Goal: Task Accomplishment & Management: Use online tool/utility

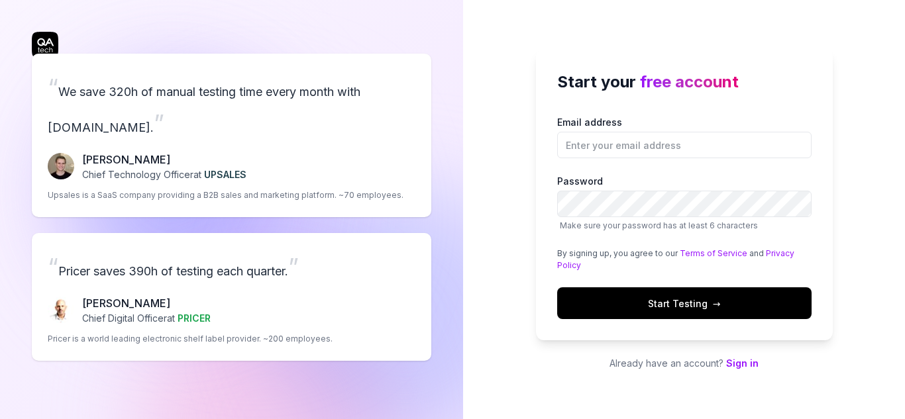
type input "A"
type input "[EMAIL_ADDRESS][DOMAIN_NAME]"
click at [700, 299] on span "Start Testing →" at bounding box center [684, 304] width 73 height 14
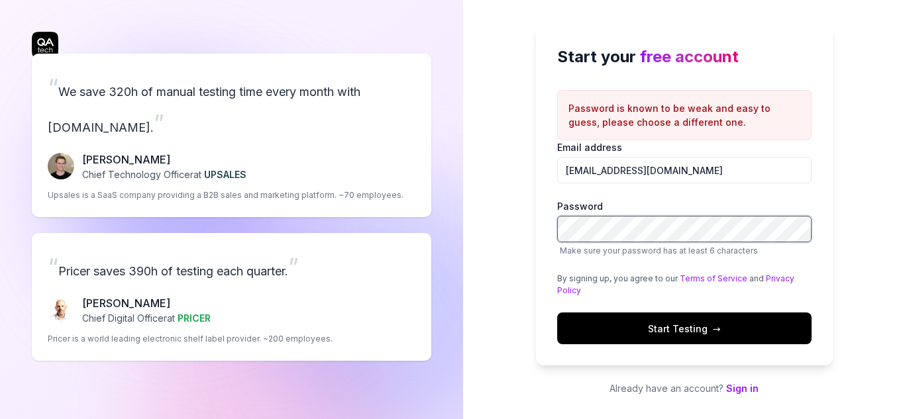
click at [487, 227] on div "Start your free account Password is known to be weak and easy to guess, please …" at bounding box center [684, 209] width 442 height 419
click at [638, 323] on button "Start Testing →" at bounding box center [684, 329] width 254 height 32
click at [454, 220] on div "“ We save 320h of manual testing time every month with [DOMAIN_NAME]. ” [PERSON…" at bounding box center [452, 209] width 905 height 419
click at [592, 330] on button "Start Testing →" at bounding box center [684, 329] width 254 height 32
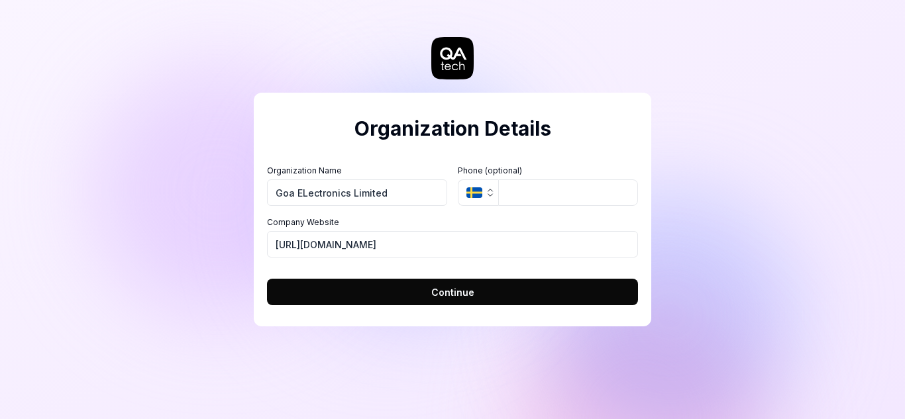
type input "Goa ELectronics Limited"
click at [490, 193] on icon "button" at bounding box center [490, 192] width 11 height 11
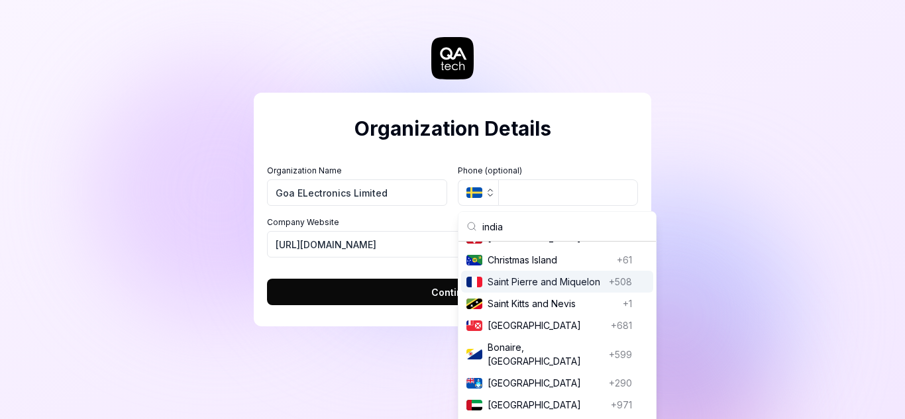
scroll to position [242, 0]
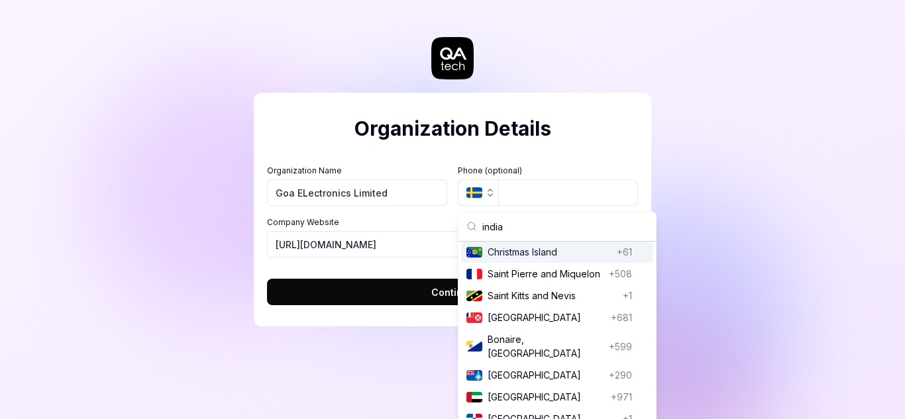
drag, startPoint x: 527, startPoint y: 233, endPoint x: 497, endPoint y: 227, distance: 30.4
click at [497, 227] on input "india" at bounding box center [565, 226] width 166 height 29
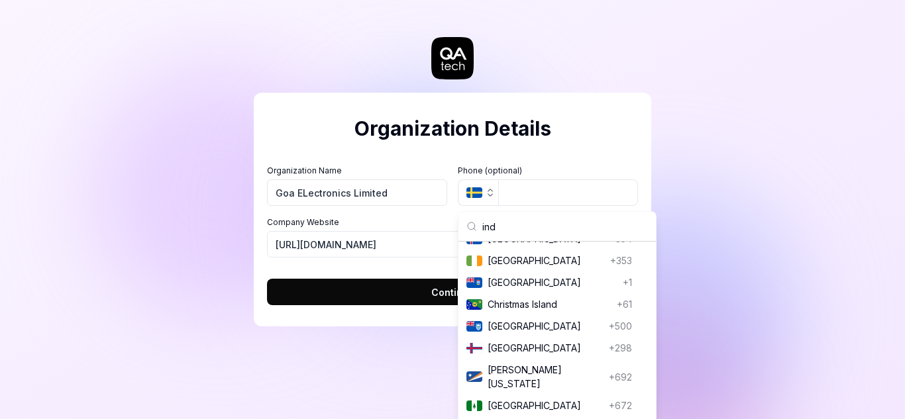
scroll to position [46, 0]
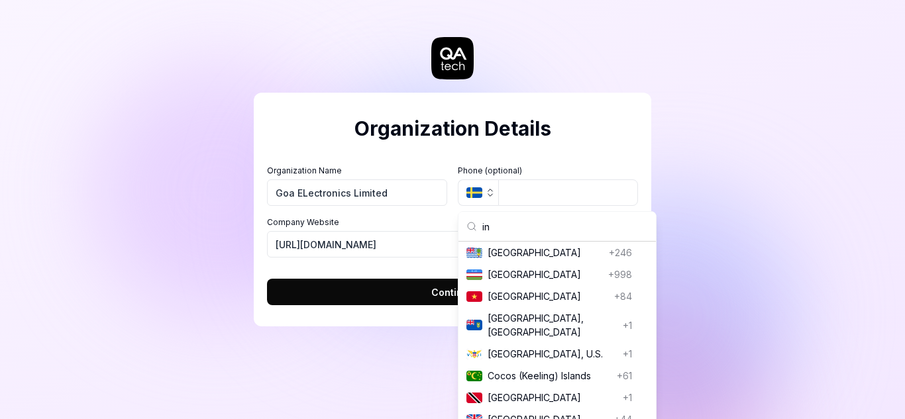
type input "i"
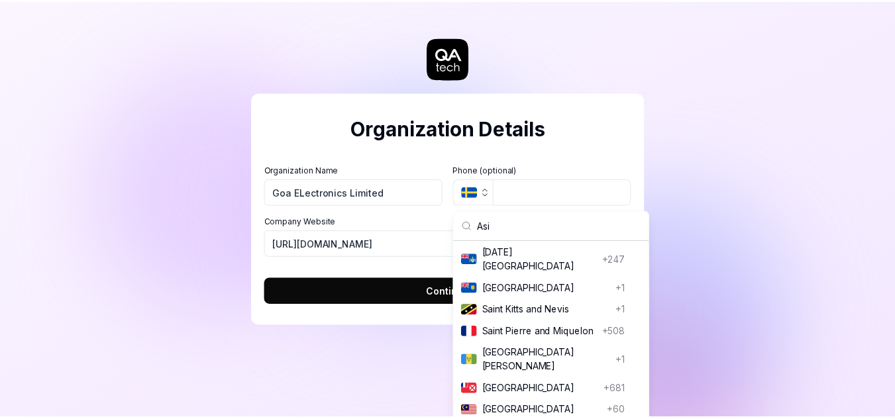
scroll to position [25, 0]
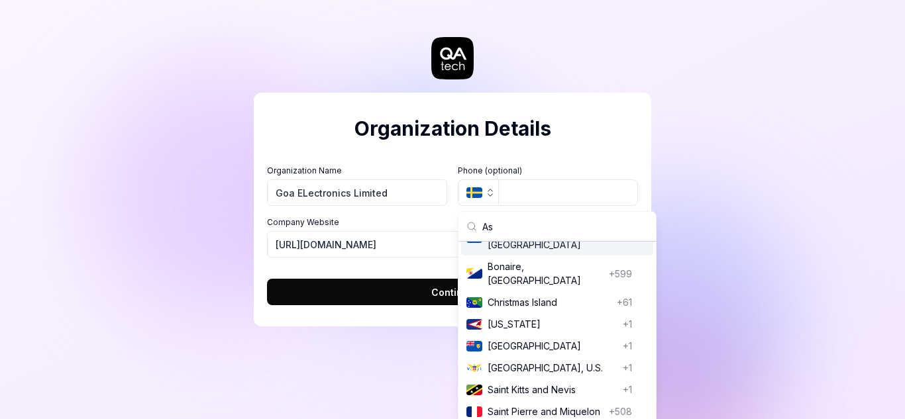
type input "A"
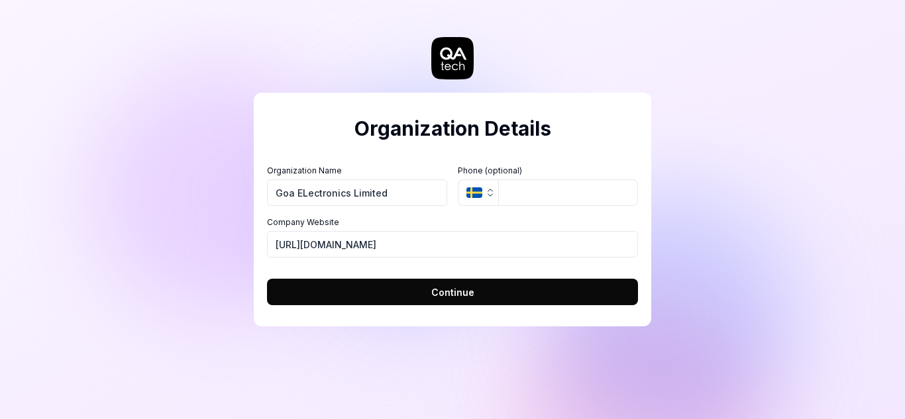
click at [301, 365] on div "Organization Details Organization Name Goa ELectronics Limited Organization Log…" at bounding box center [452, 209] width 905 height 419
click at [354, 289] on button "Continue" at bounding box center [452, 292] width 371 height 26
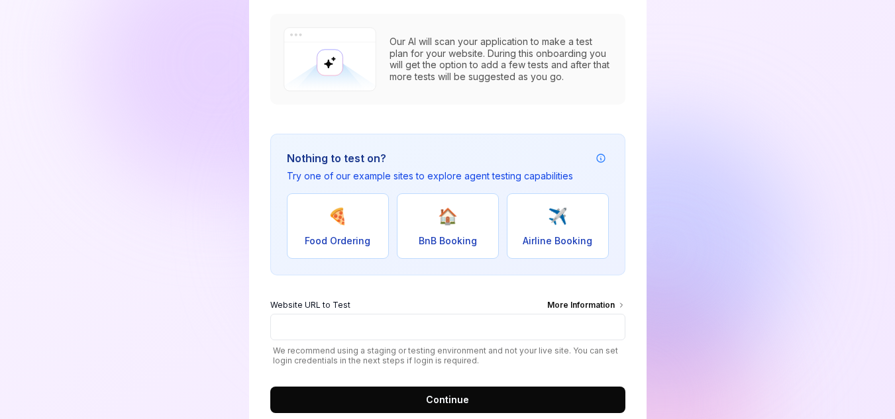
scroll to position [198, 0]
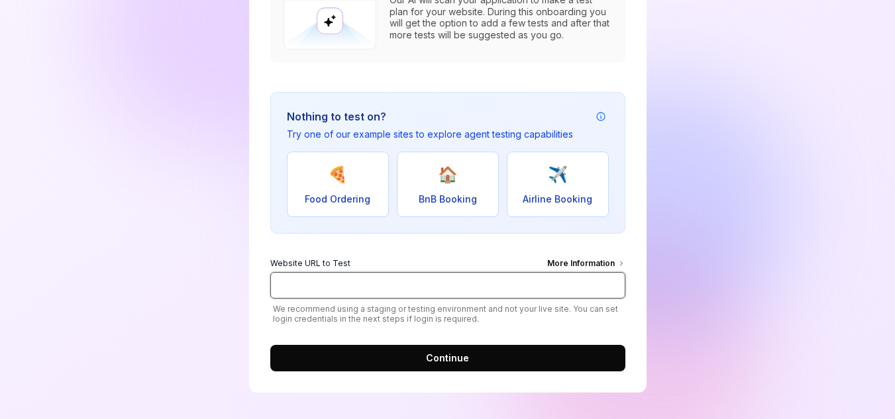
drag, startPoint x: 299, startPoint y: 289, endPoint x: 299, endPoint y: 280, distance: 9.3
click at [299, 289] on input "Website URL to Test More Information" at bounding box center [447, 285] width 355 height 26
paste input "http://10.190.83.12/Edistrict/"
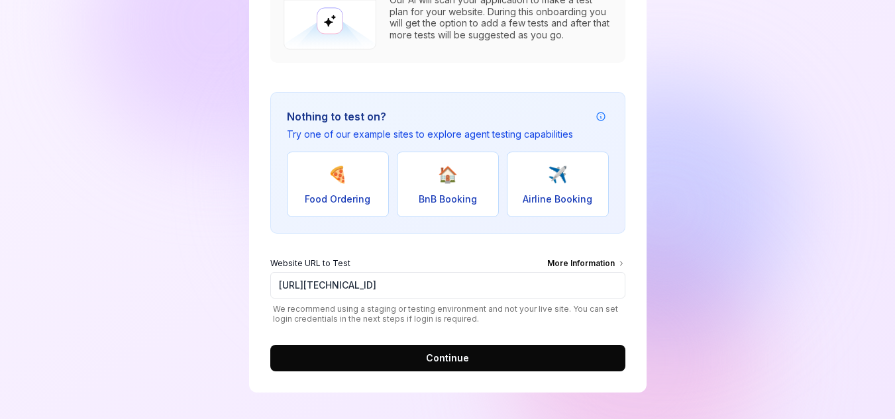
click at [399, 342] on form "Website URL to Test More Information http://10.190.83.12/Edistrict/ We recommen…" at bounding box center [447, 311] width 355 height 122
click at [401, 356] on button "Continue" at bounding box center [447, 358] width 355 height 26
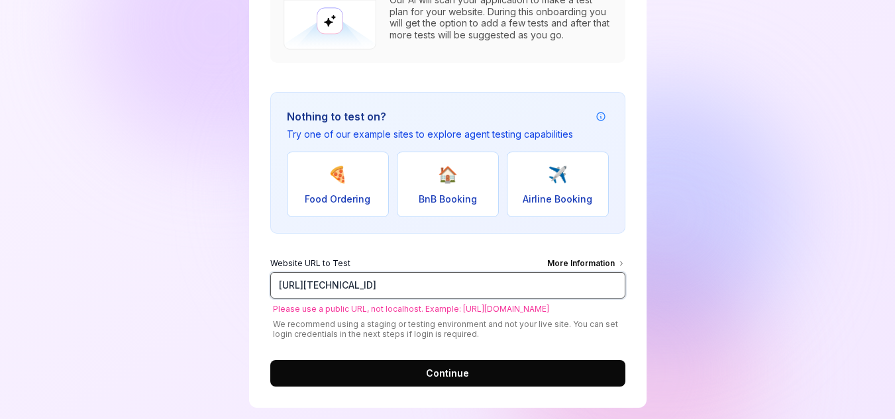
drag, startPoint x: 429, startPoint y: 286, endPoint x: 169, endPoint y: 245, distance: 263.5
click at [169, 245] on div "Create Project Our AI will scan your application to make a test plan for your w…" at bounding box center [447, 118] width 895 height 633
paste input "s://staging.goaonline.gov.in"
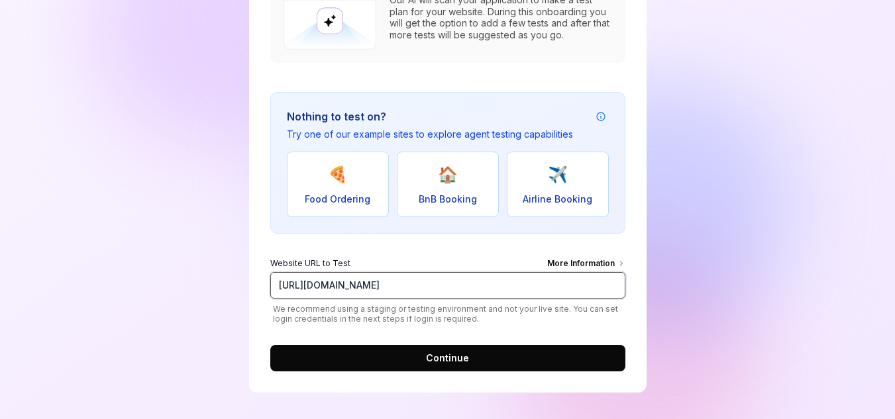
type input "https://staging.goaonline.gov.in/"
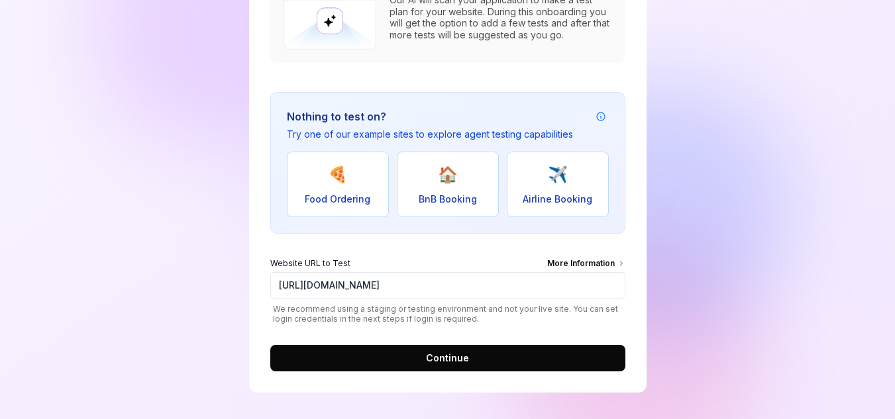
click at [486, 350] on button "Continue" at bounding box center [447, 358] width 355 height 26
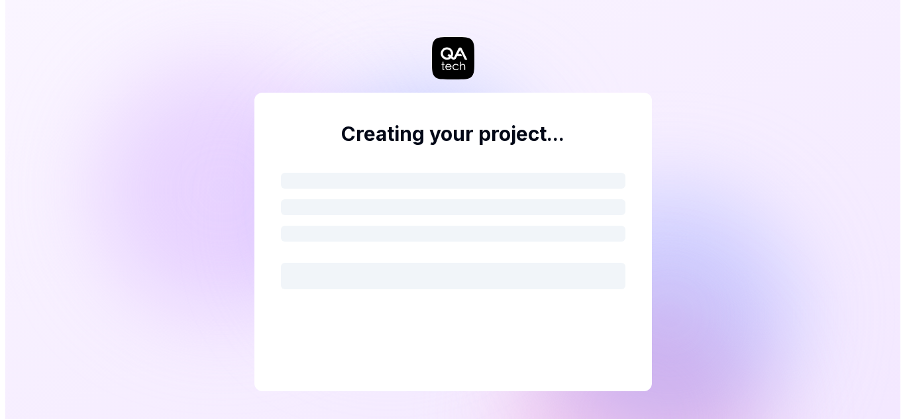
scroll to position [0, 0]
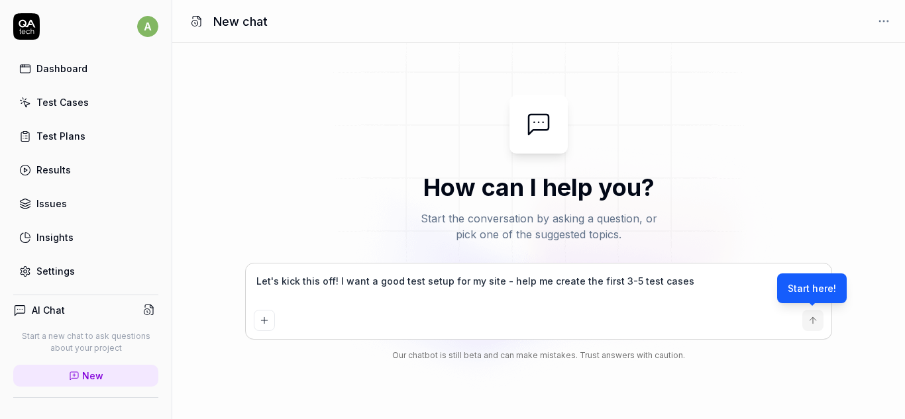
click at [103, 107] on link "Test Cases" at bounding box center [85, 102] width 145 height 26
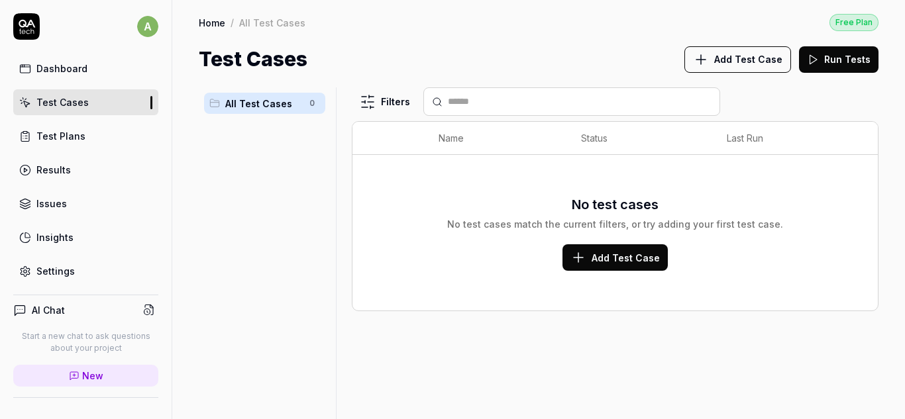
click at [71, 80] on link "Dashboard" at bounding box center [85, 69] width 145 height 26
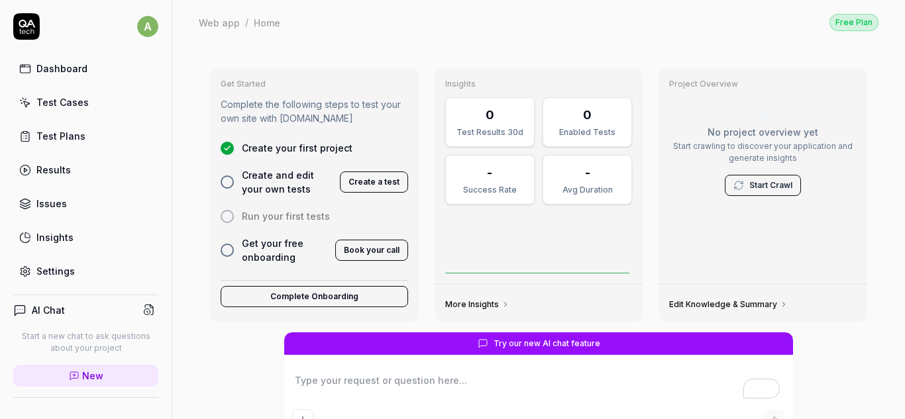
type textarea "*"
click at [66, 204] on link "Issues" at bounding box center [85, 204] width 145 height 26
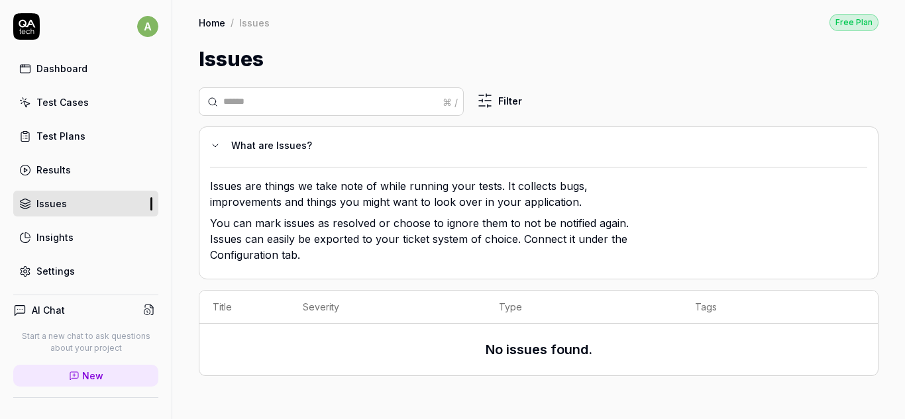
click at [101, 135] on link "Test Plans" at bounding box center [85, 136] width 145 height 26
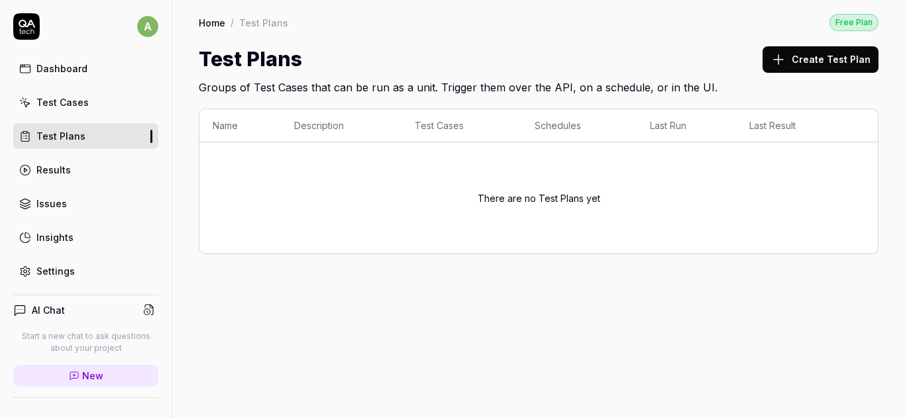
click at [91, 119] on div "Dashboard Test Cases Test Plans Results Issues Insights Settings" at bounding box center [85, 170] width 145 height 229
click at [95, 107] on link "Test Cases" at bounding box center [85, 102] width 145 height 26
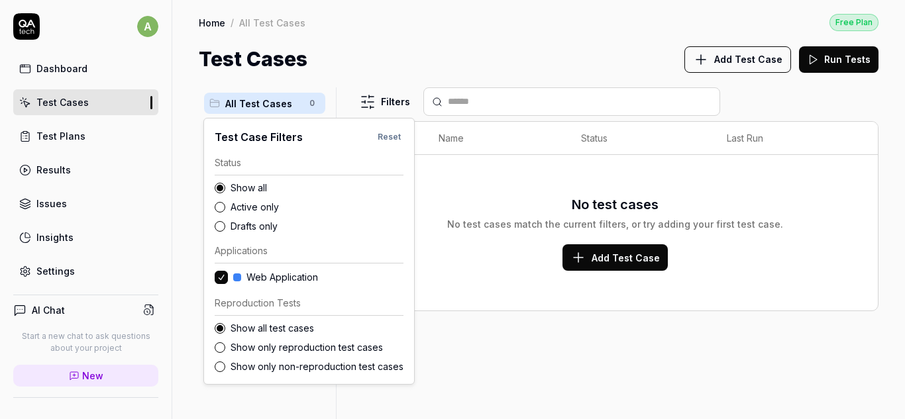
click at [396, 103] on html "a Dashboard Test Cases Test Plans Results Issues Insights Settings AI Chat Star…" at bounding box center [452, 209] width 905 height 419
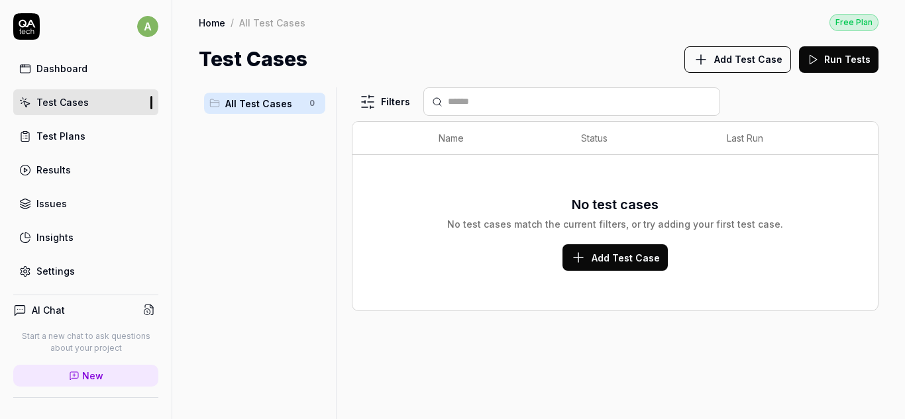
click at [392, 107] on html "a Dashboard Test Cases Test Plans Results Issues Insights Settings AI Chat Star…" at bounding box center [452, 209] width 905 height 419
click at [619, 257] on span "Add Test Case" at bounding box center [626, 258] width 68 height 14
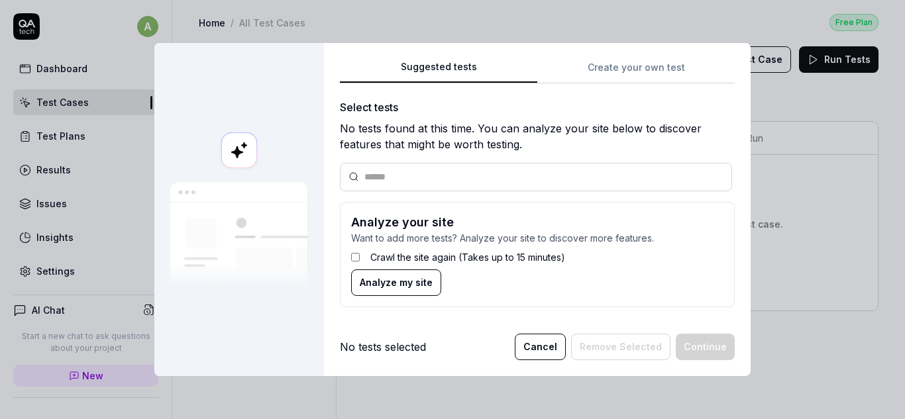
click at [395, 287] on span "Analyze my site" at bounding box center [396, 283] width 73 height 14
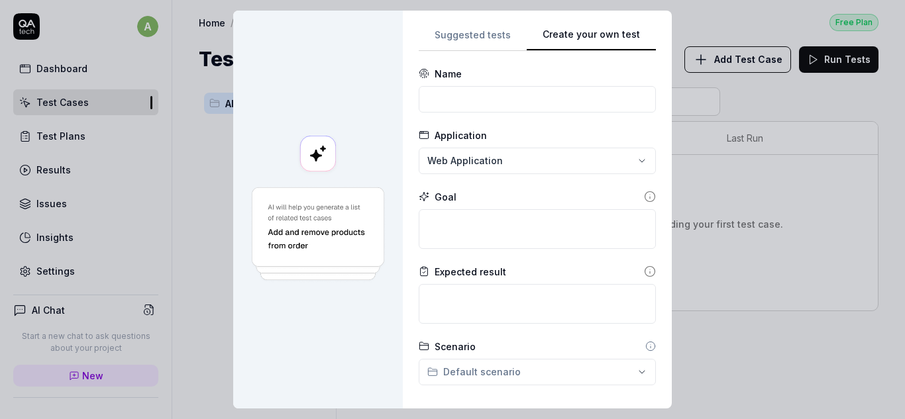
click at [669, 91] on div "Create your own test Suggested tests Create your own test Name Application Web …" at bounding box center [452, 209] width 905 height 419
click at [504, 168] on div "**********" at bounding box center [452, 209] width 905 height 419
click at [503, 167] on div "**********" at bounding box center [452, 209] width 905 height 419
click at [510, 101] on input at bounding box center [537, 99] width 237 height 26
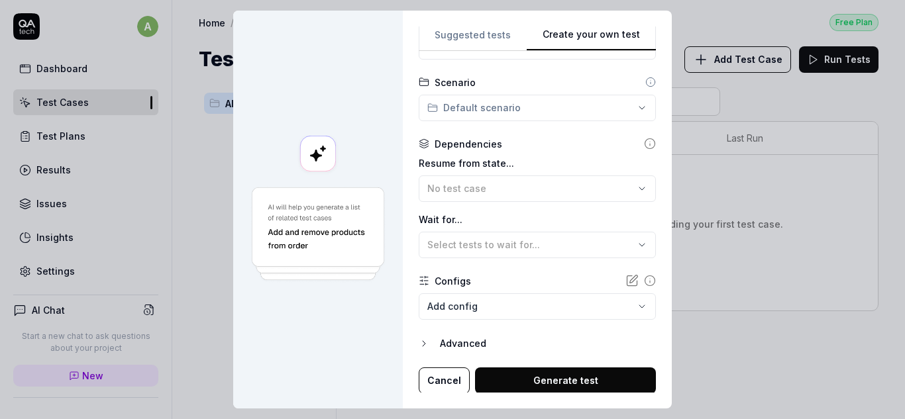
scroll to position [265, 0]
type input "Login"
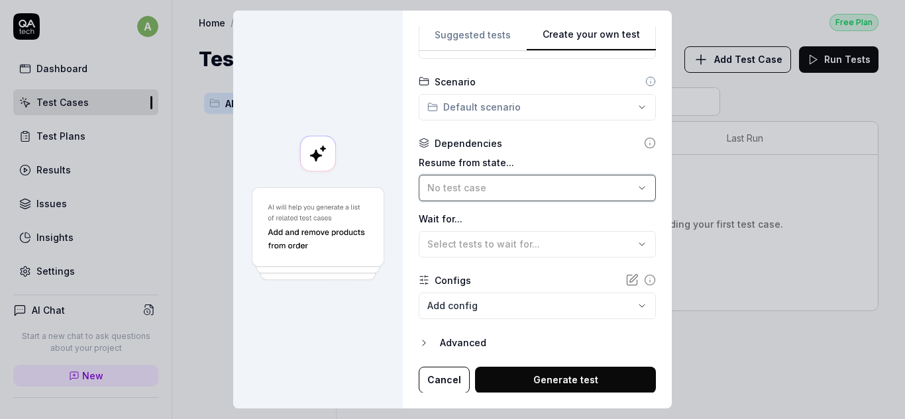
click at [601, 179] on button "No test case" at bounding box center [537, 188] width 237 height 26
click at [598, 240] on div "Select tests to wait for..." at bounding box center [530, 244] width 207 height 14
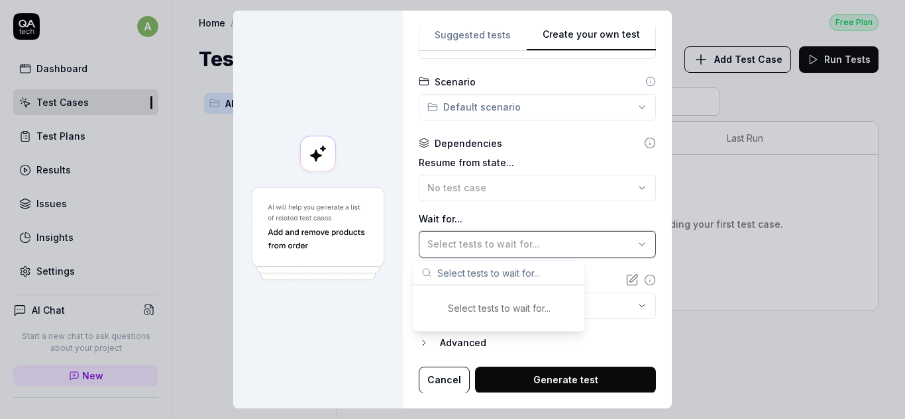
click at [598, 238] on div "Select tests to wait for..." at bounding box center [530, 244] width 207 height 14
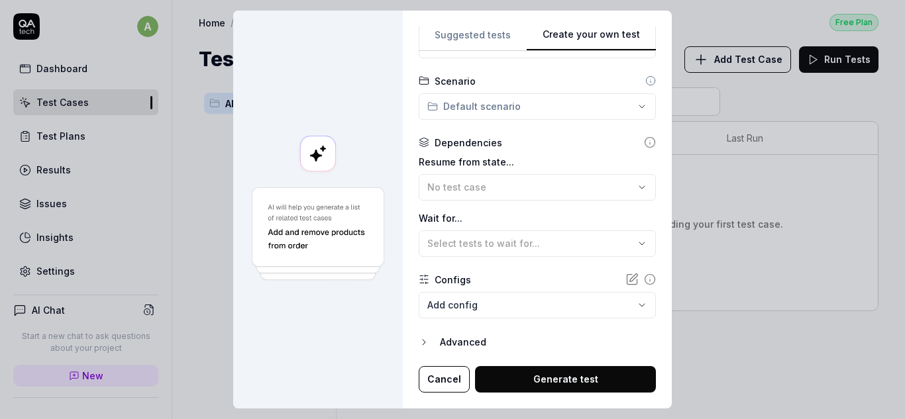
click at [560, 380] on button "Generate test" at bounding box center [565, 379] width 181 height 26
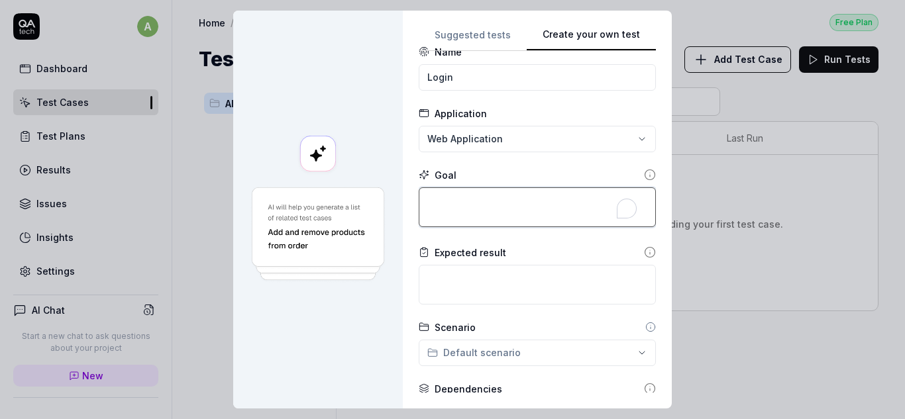
scroll to position [0, 0]
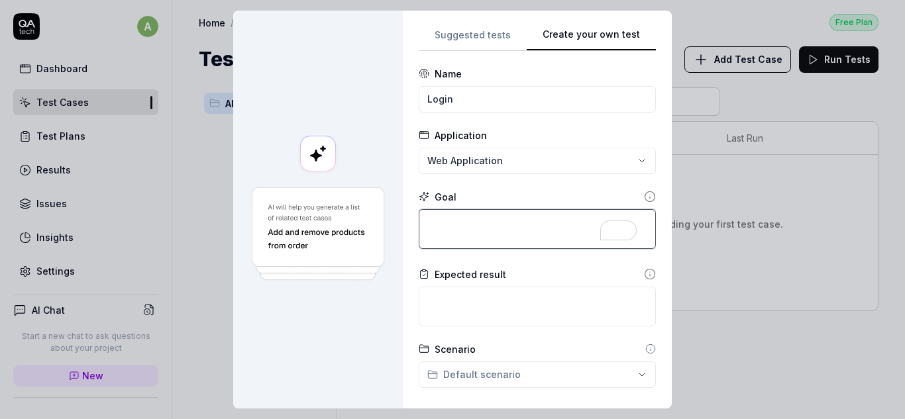
click at [472, 226] on textarea "To enrich screen reader interactions, please activate Accessibility in Grammarl…" at bounding box center [537, 229] width 237 height 40
type textarea "*"
type textarea "u"
type textarea "*"
type textarea "us"
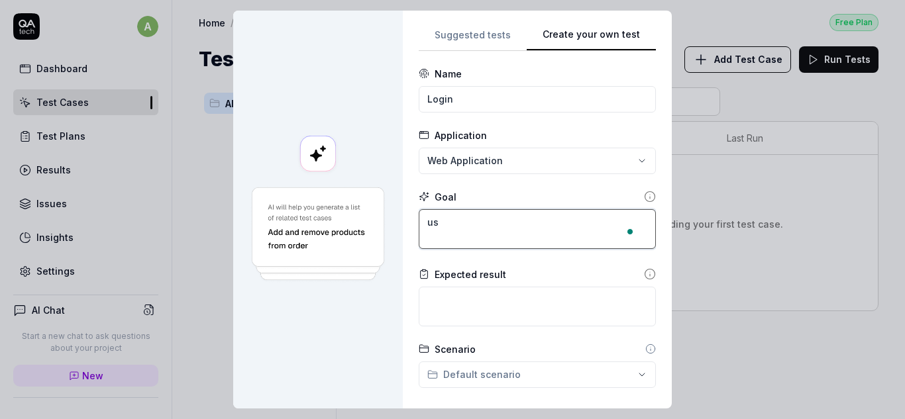
type textarea "*"
type textarea "use"
type textarea "*"
type textarea "user"
type textarea "*"
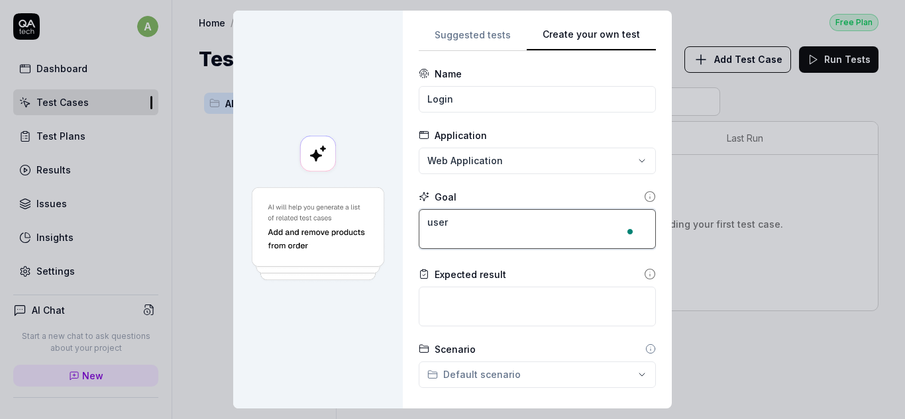
type textarea "user"
type textarea "*"
type textarea "user s"
type textarea "*"
type textarea "user sh"
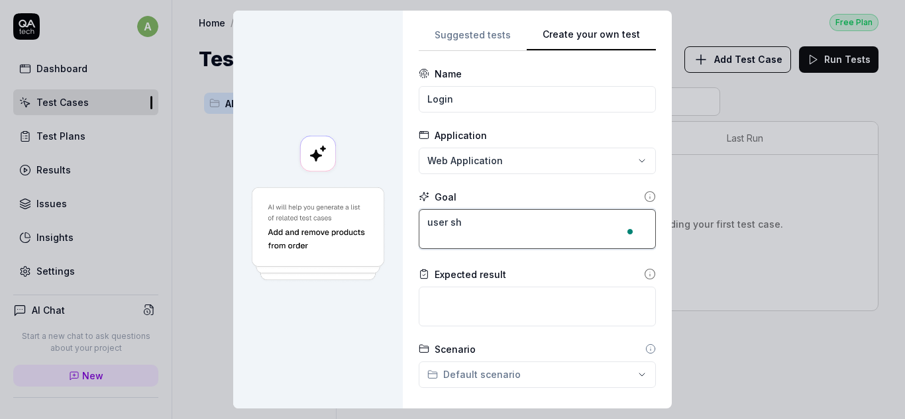
type textarea "*"
type textarea "user sho"
type textarea "*"
type textarea "user shou"
type textarea "*"
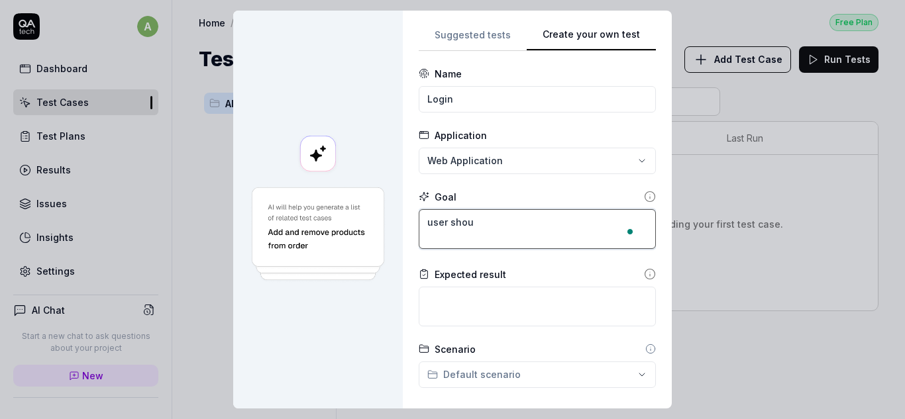
type textarea "user shoul"
type textarea "*"
type textarea "user should"
type textarea "*"
type textarea "user should"
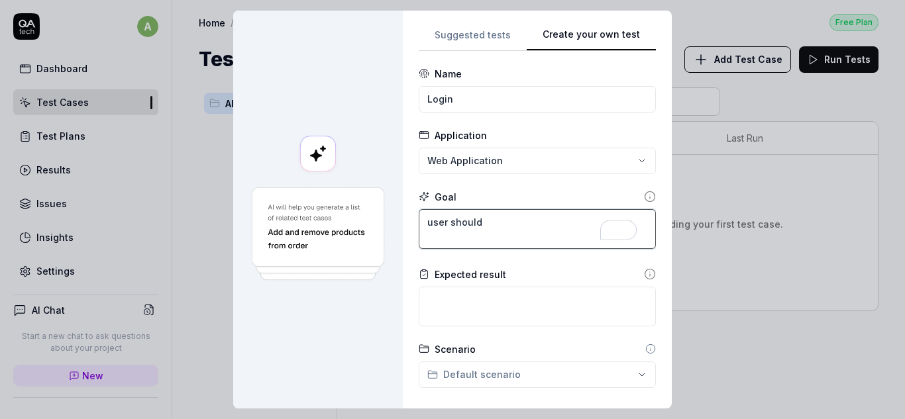
type textarea "*"
type textarea "user should g"
type textarea "*"
type textarea "user should ge"
type textarea "*"
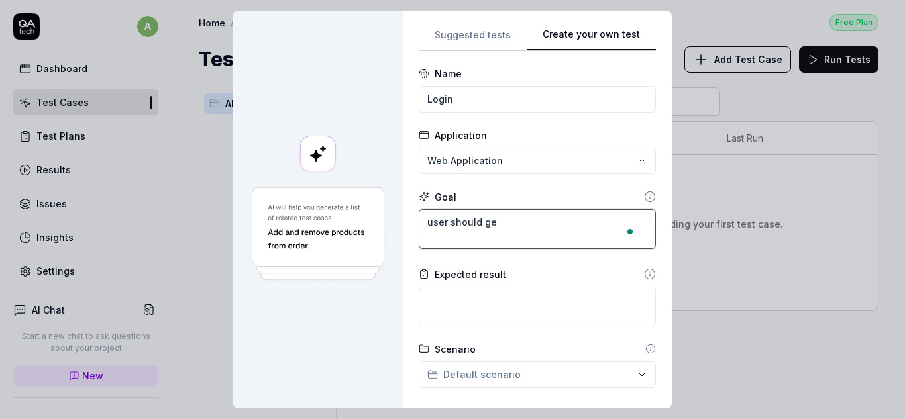
type textarea "user should get"
type textarea "*"
type textarea "user should get"
type textarea "*"
type textarea "user should get l"
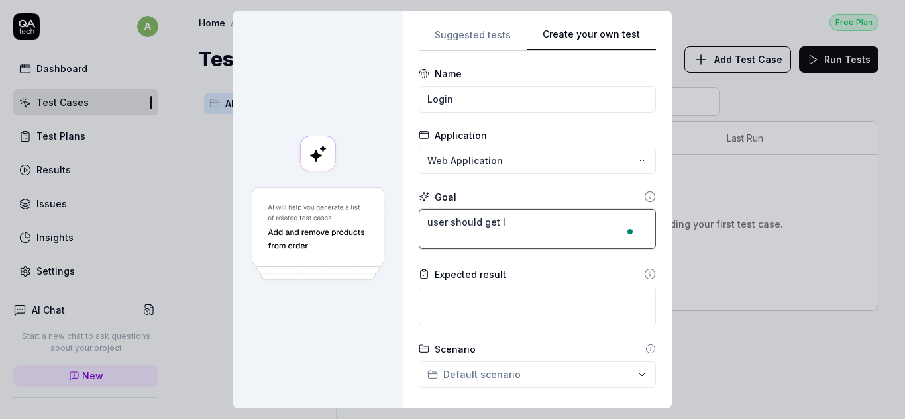
type textarea "*"
type textarea "user should get lo"
type textarea "*"
type textarea "user should get log"
type textarea "*"
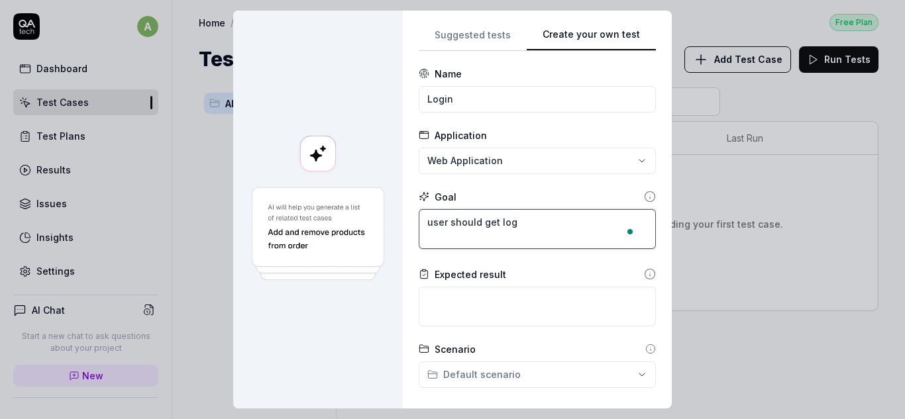
type textarea "user should get logg"
type textarea "*"
type textarea "user should get logge"
type textarea "*"
type textarea "user should get logged"
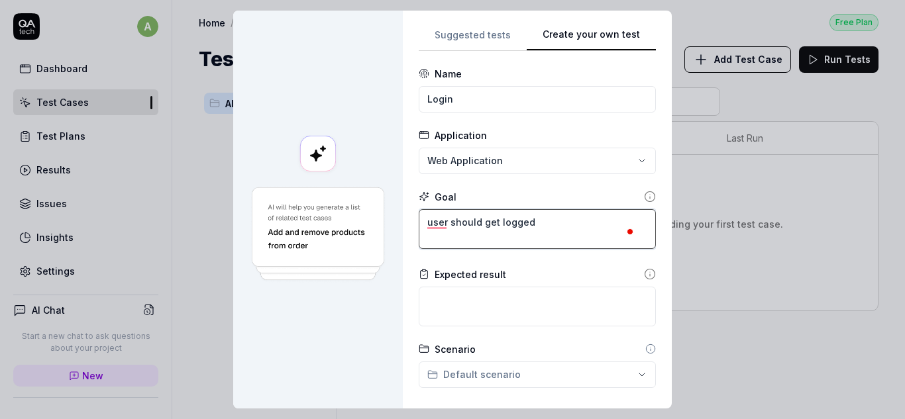
type textarea "*"
type textarea "user should get logged"
type textarea "*"
type textarea "user should get logged i"
type textarea "*"
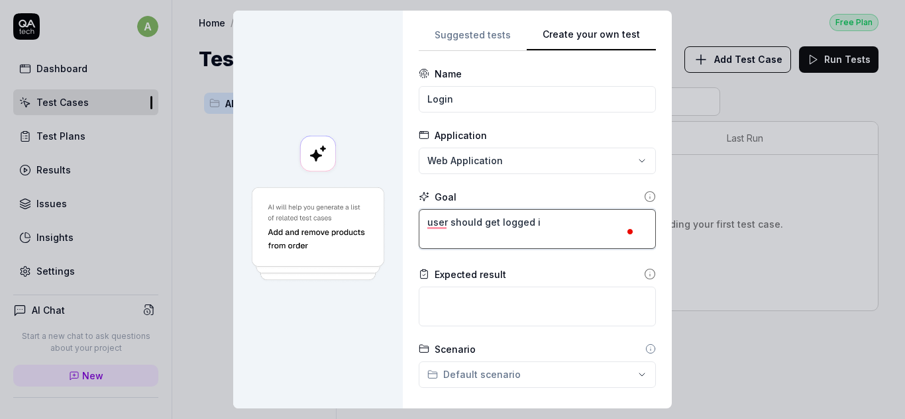
type textarea "user should get logged in"
type textarea "*"
type textarea "user should get logged in"
click at [476, 311] on textarea "To enrich screen reader interactions, please activate Accessibility in Grammarl…" at bounding box center [537, 307] width 237 height 40
type textarea "*"
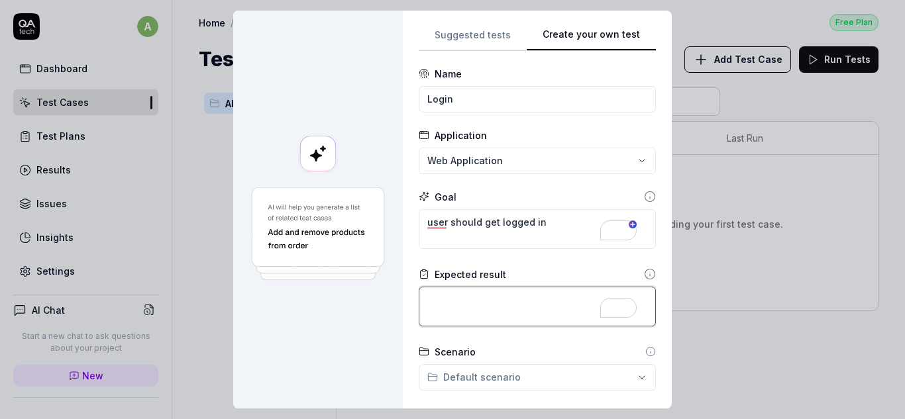
type textarea "D"
type textarea "*"
type textarea "Da"
type textarea "*"
type textarea "Das"
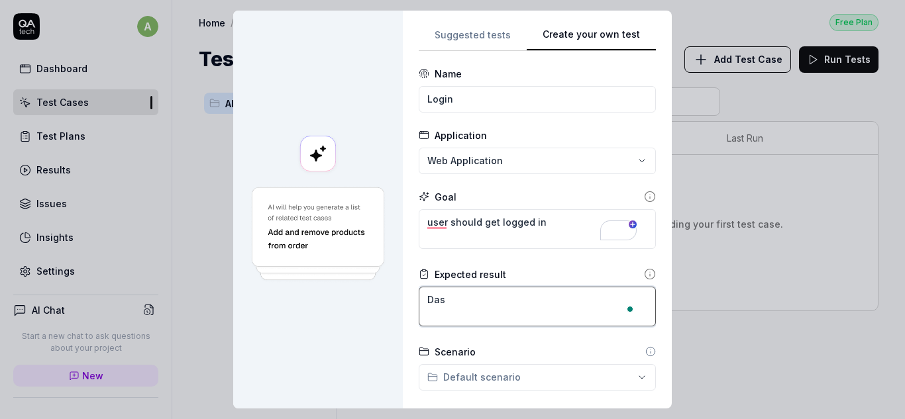
type textarea "*"
type textarea "Dash"
type textarea "*"
type textarea "Dashb"
type textarea "*"
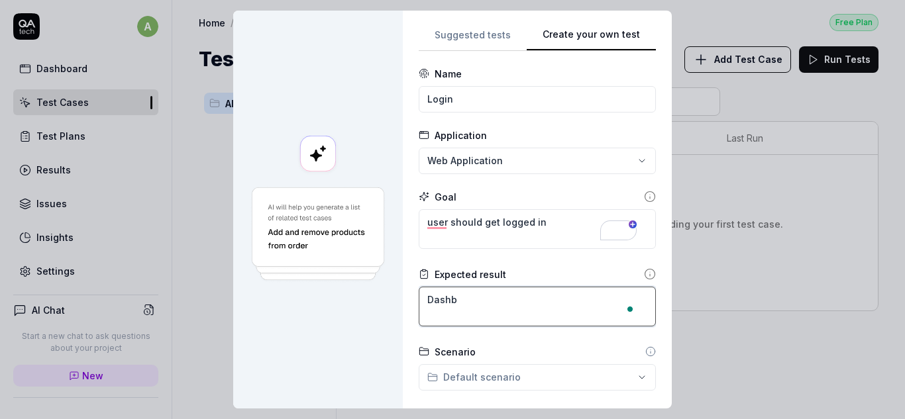
type textarea "Dashba"
type textarea "*"
type textarea "Dashbao"
type textarea "*"
type textarea "Dashbaor"
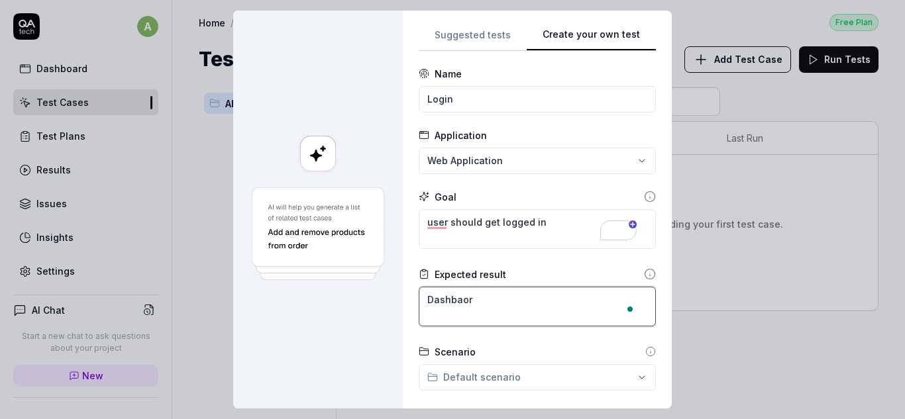
type textarea "*"
type textarea "Dashbaord"
type textarea "*"
type textarea "Dashbaord"
type textarea "*"
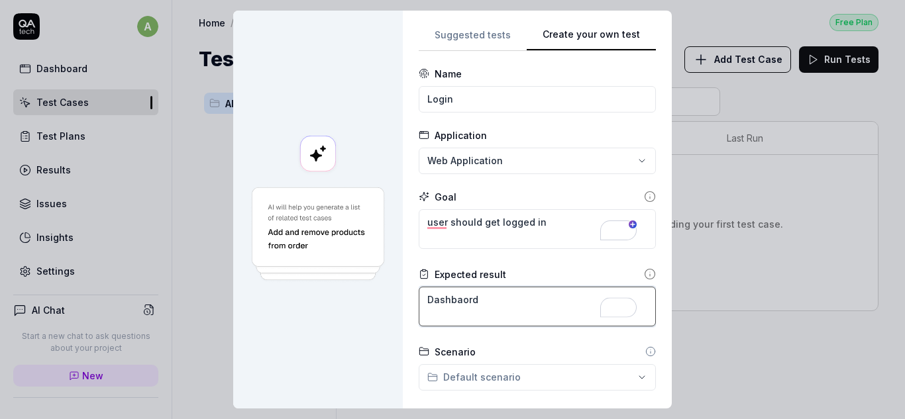
type textarea "Dashbaord"
type textarea "*"
type textarea "Dashbaor"
type textarea "*"
type textarea "Dashba"
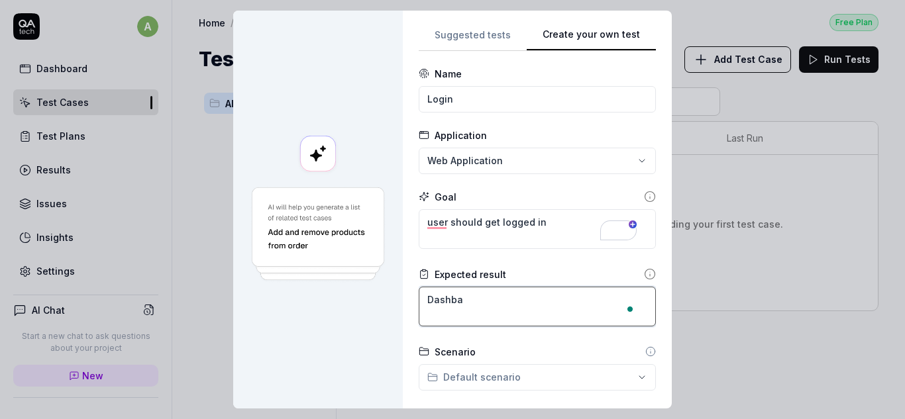
type textarea "*"
type textarea "Dashb"
type textarea "*"
type textarea "Dashbo"
type textarea "*"
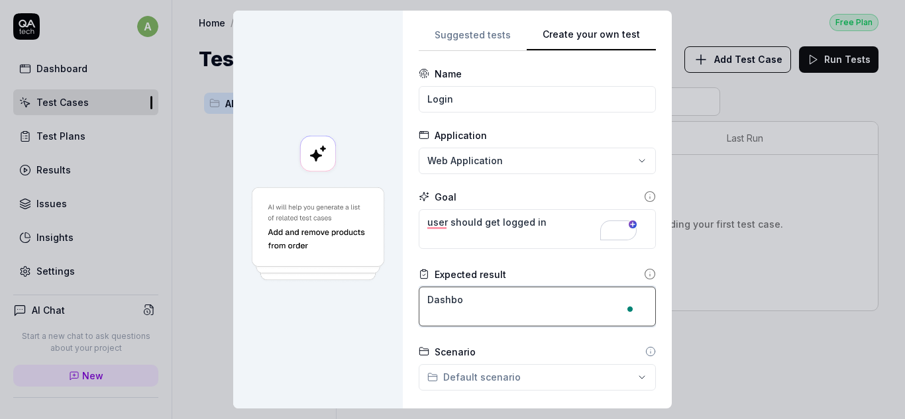
type textarea "Dashboa"
type textarea "*"
type textarea "Dashboar"
type textarea "*"
type textarea "Dashboard"
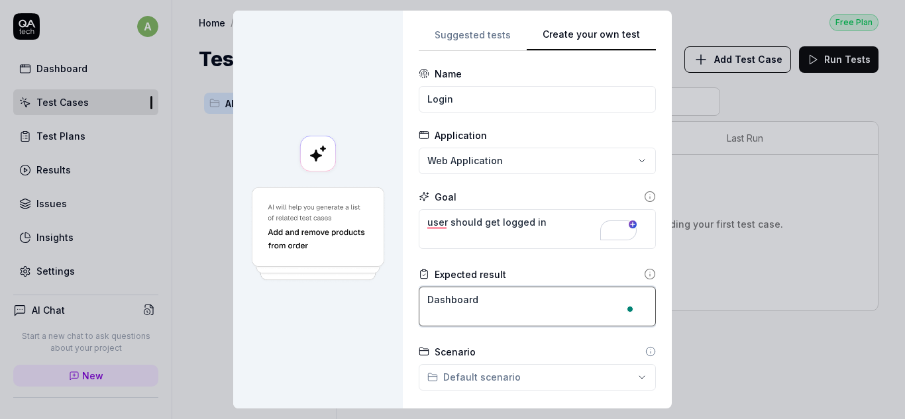
type textarea "*"
type textarea "Dashboard"
type textarea "*"
type textarea "Dashboard p"
type textarea "*"
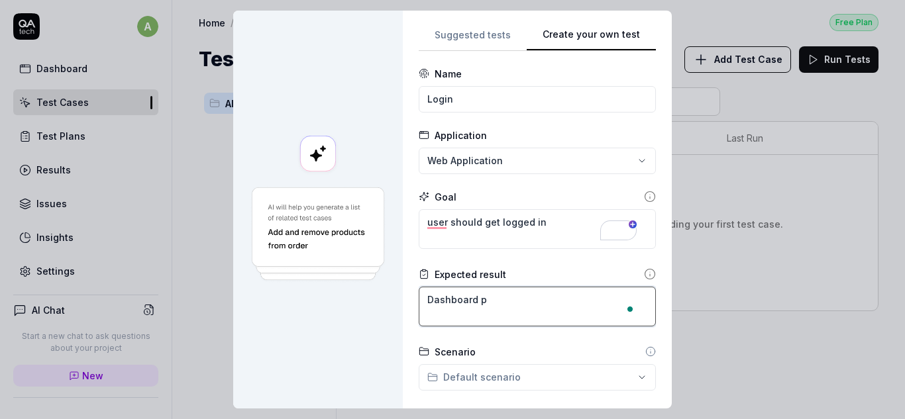
type textarea "Dashboard pa"
type textarea "*"
type textarea "Dashboard pag"
type textarea "*"
type textarea "Dashboard page"
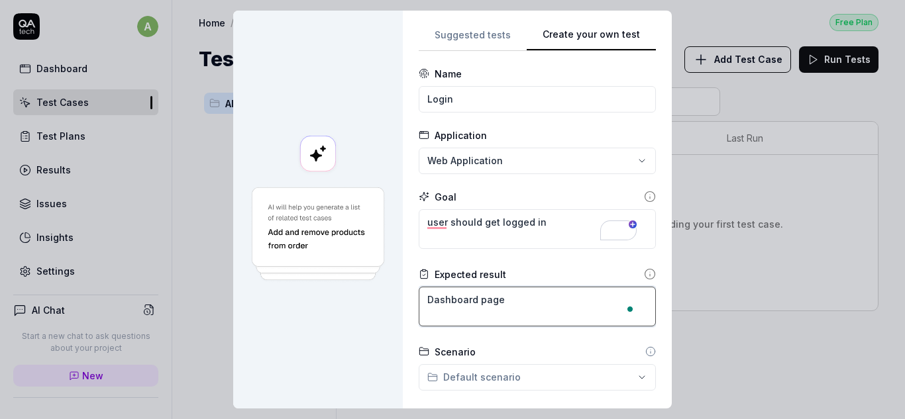
type textarea "*"
type textarea "Dashboard page"
type textarea "*"
type textarea "Dashboard page s"
type textarea "*"
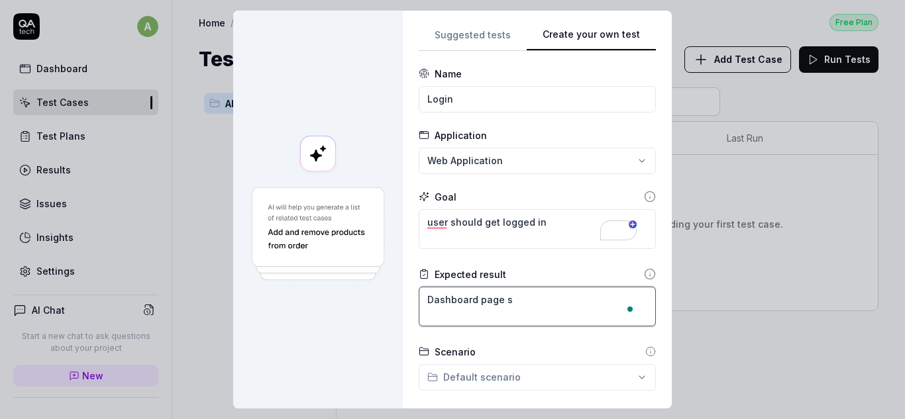
type textarea "Dashboard page sh"
type textarea "*"
type textarea "Dashboard page sho"
type textarea "*"
type textarea "Dashboard page shou"
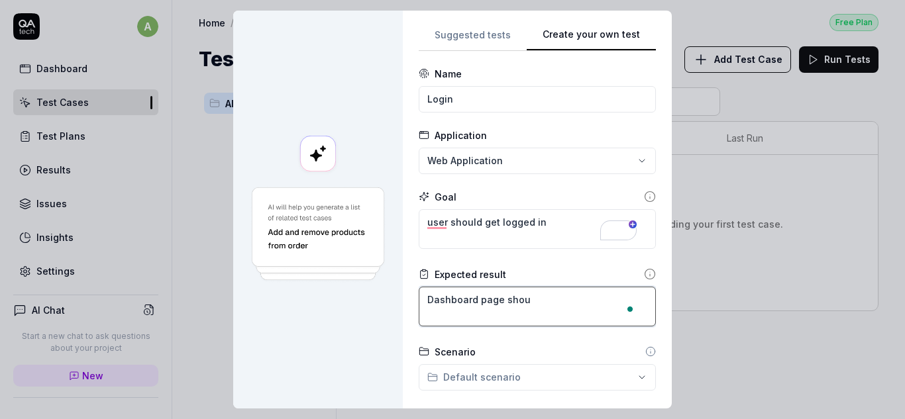
type textarea "*"
type textarea "Dashboard page shoul"
type textarea "*"
type textarea "Dashboard page should"
type textarea "*"
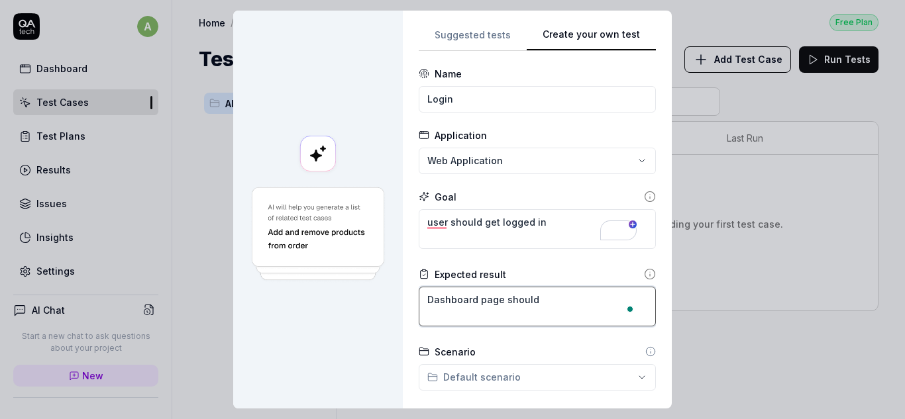
type textarea "Dashboard page should"
type textarea "*"
type textarea "Dashboard page should b"
type textarea "*"
type textarea "Dashboard page should be"
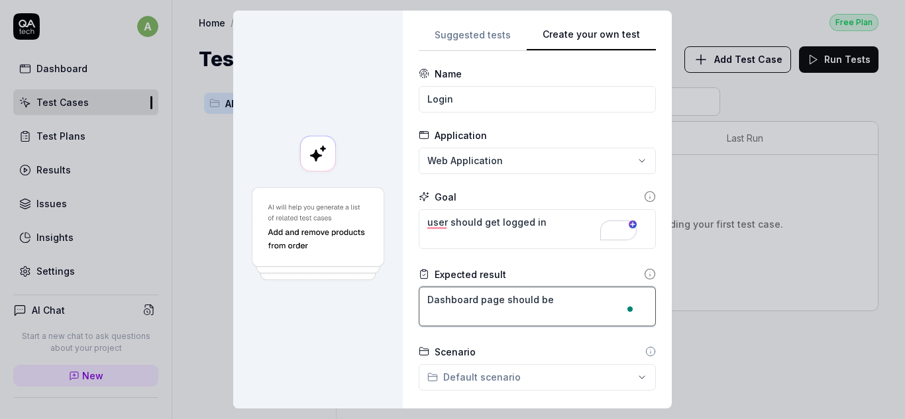
type textarea "*"
type textarea "Dashboard page should be"
type textarea "*"
type textarea "Dashboard page should be v"
type textarea "*"
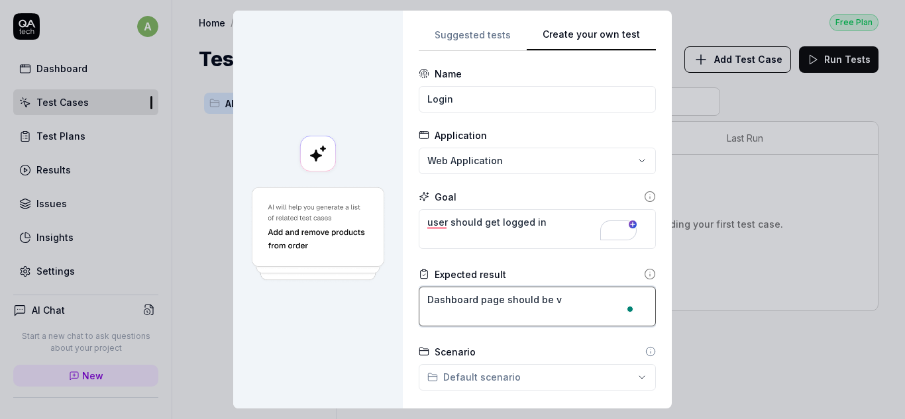
type textarea "Dashboard page should be vi"
type textarea "*"
type textarea "Dashboard page should be vis"
type textarea "*"
type textarea "Dashboard page should be visi"
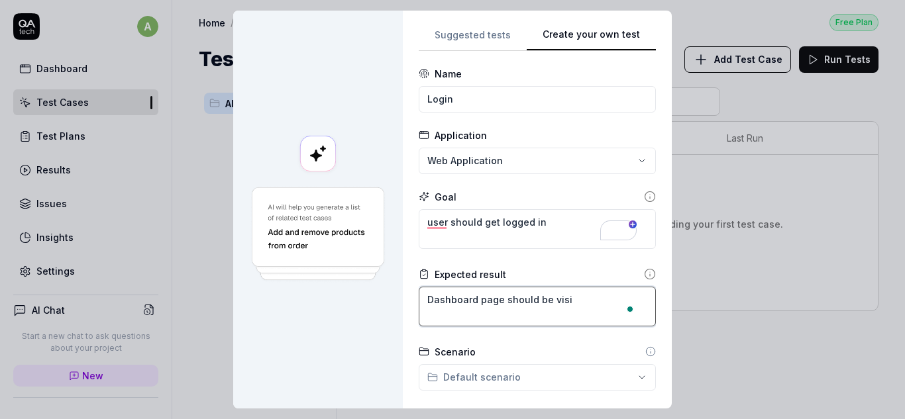
type textarea "*"
type textarea "Dashboard page should be visib"
type textarea "*"
type textarea "Dashboard page should be visibl"
type textarea "*"
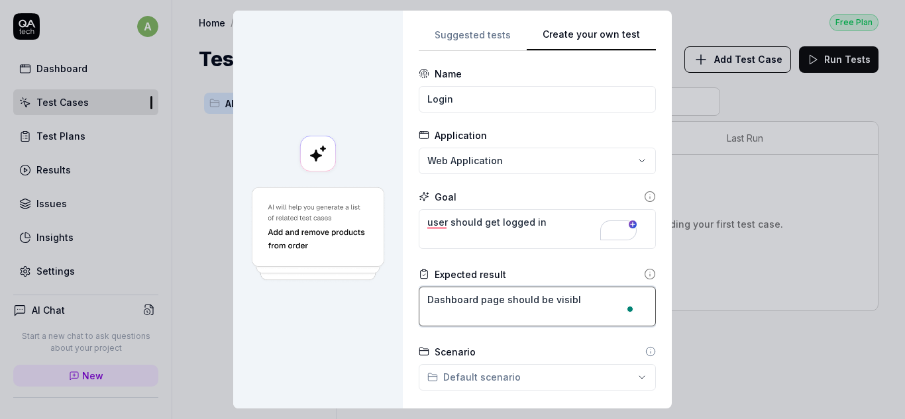
type textarea "Dashboard page should be visible"
type textarea "*"
type textarea "Dashboard page should be visible"
type textarea "*"
type textarea "Dashboard page should be visible w"
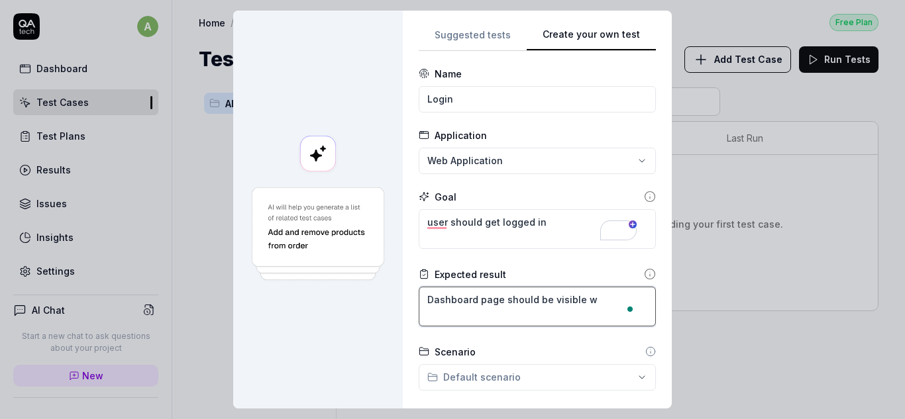
type textarea "*"
type textarea "Dashboard page should be visible wi"
type textarea "*"
type textarea "Dashboard page should be visible wit"
type textarea "*"
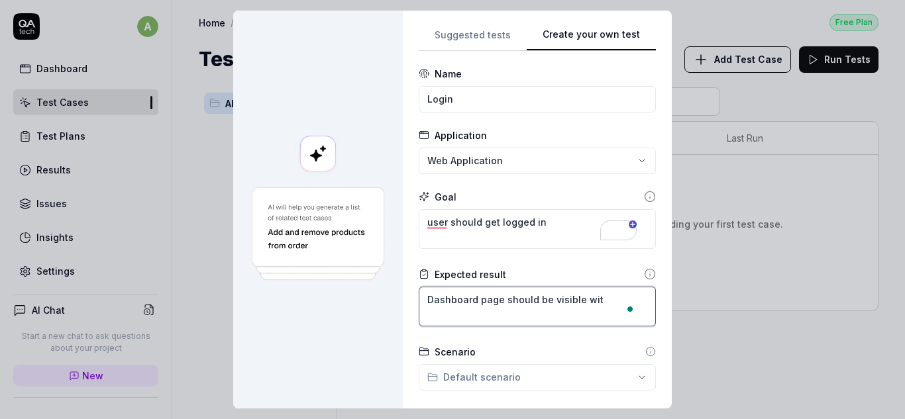
type textarea "Dashboard page should be visible with"
type textarea "*"
type textarea "Dashboard page should be visible with"
type textarea "*"
type textarea "Dashboard page should be visible with l"
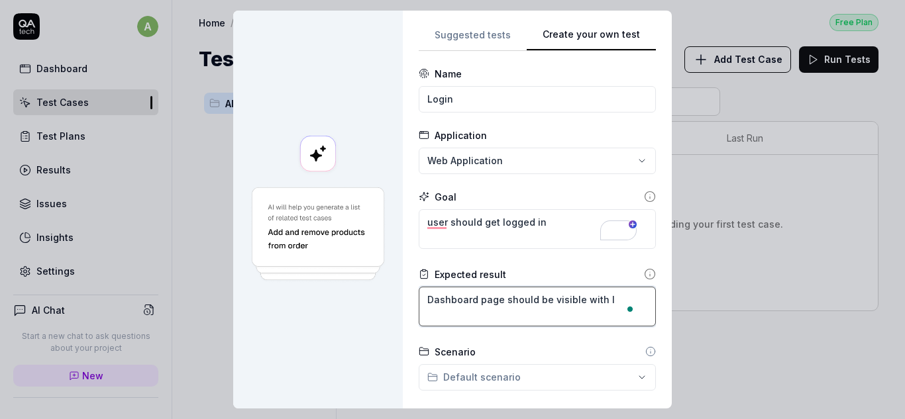
type textarea "*"
type textarea "Dashboard page should be visible with lo"
type textarea "*"
type textarea "Dashboard page should be visible with log"
type textarea "*"
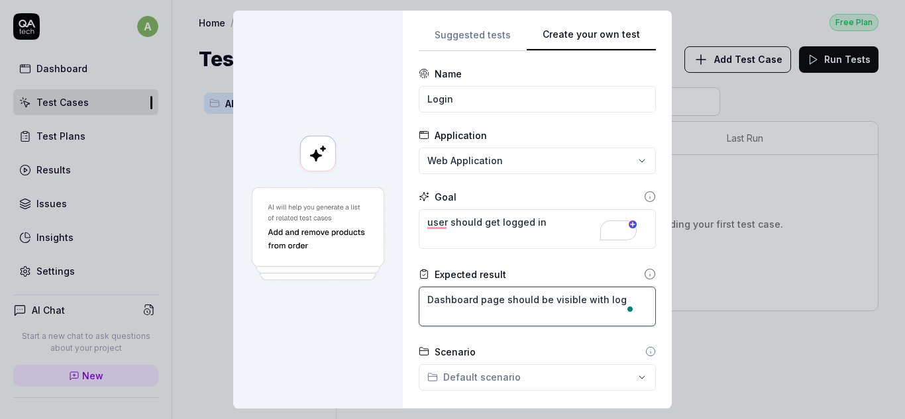
type textarea "Dashboard page should be visible with logg"
type textarea "*"
type textarea "Dashboard page should be visible with logge"
type textarea "*"
type textarea "Dashboard page should be visible with logged"
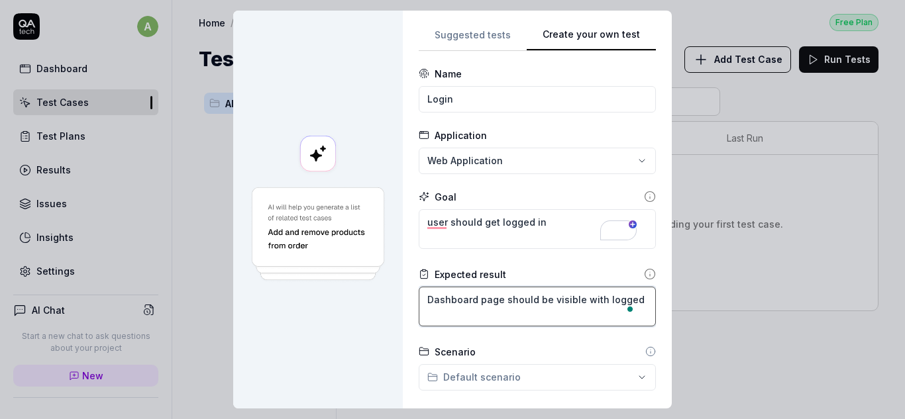
type textarea "*"
type textarea "Dashboard page should be visible with logged"
type textarea "*"
type textarea "Dashboard page should be visible with logged i"
type textarea "*"
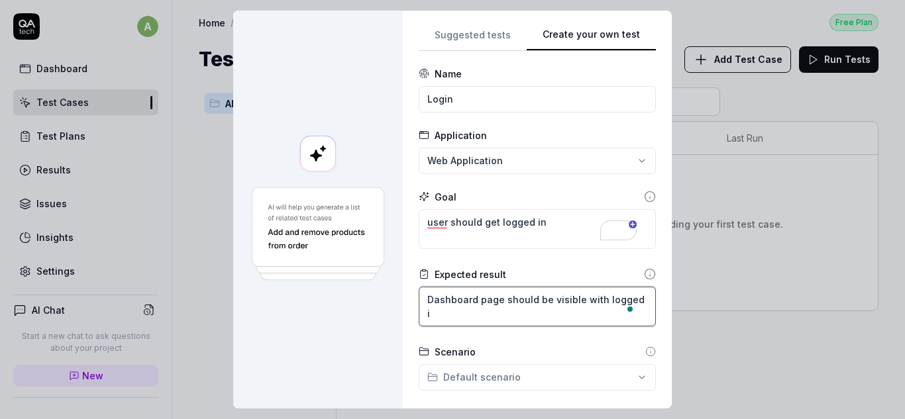
type textarea "Dashboard page should be visible with logged in"
type textarea "*"
type textarea "Dashboard page should be visible with logged in"
type textarea "*"
type textarea "Dashboard page should be visible with logged in u"
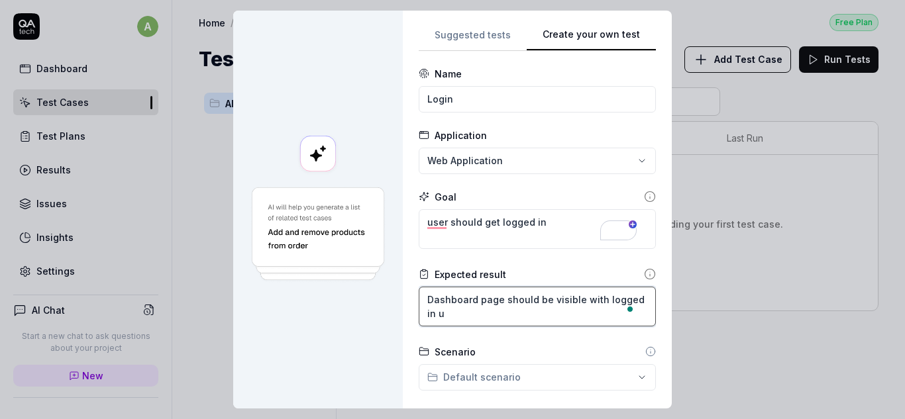
type textarea "*"
type textarea "Dashboard page should be visible with logged in us"
type textarea "*"
type textarea "Dashboard page should be visible with logged in use"
type textarea "*"
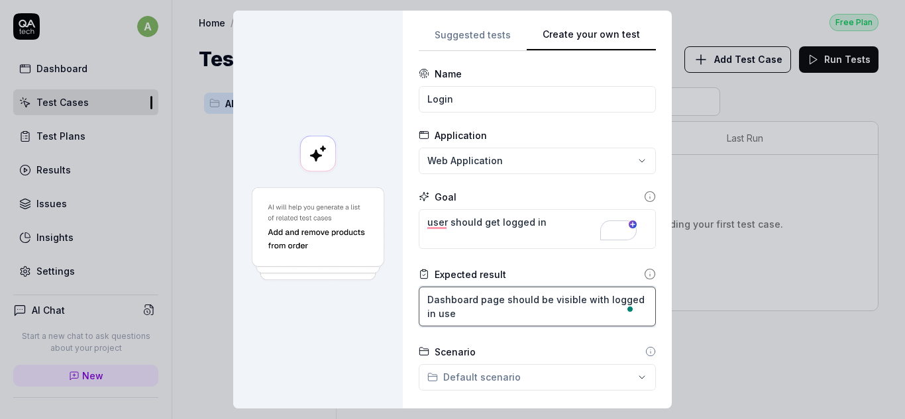
type textarea "Dashboard page should be visible with logged in user"
type textarea "*"
type textarea "Dashboard page should be visible with logged in user"
type textarea "*"
type textarea "Dashboard page should be visible with logged in user n"
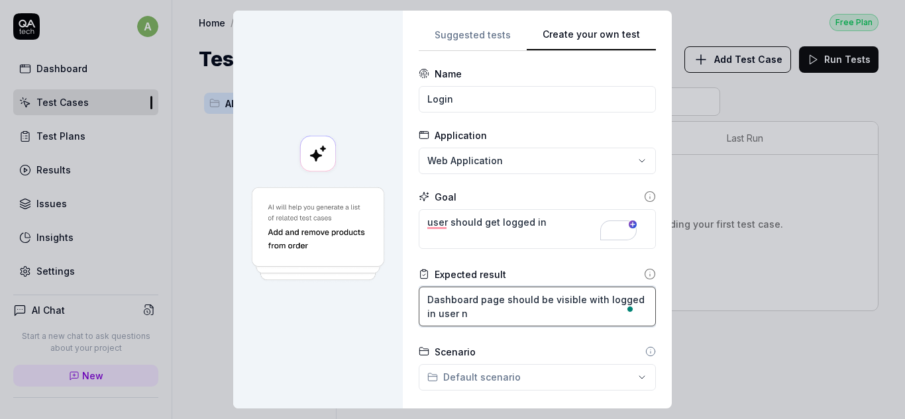
type textarea "*"
type textarea "Dashboard page should be visible with logged in user na"
type textarea "*"
type textarea "Dashboard page should be visible with logged in user nam"
type textarea "*"
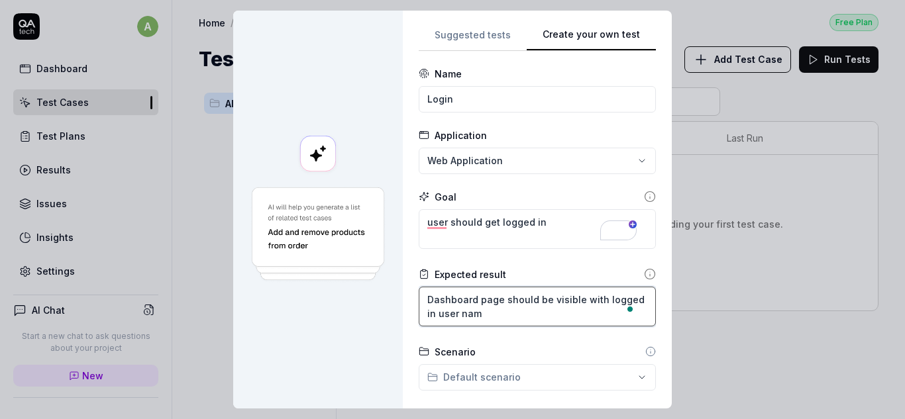
type textarea "Dashboard page should be visible with logged in user name"
type textarea "*"
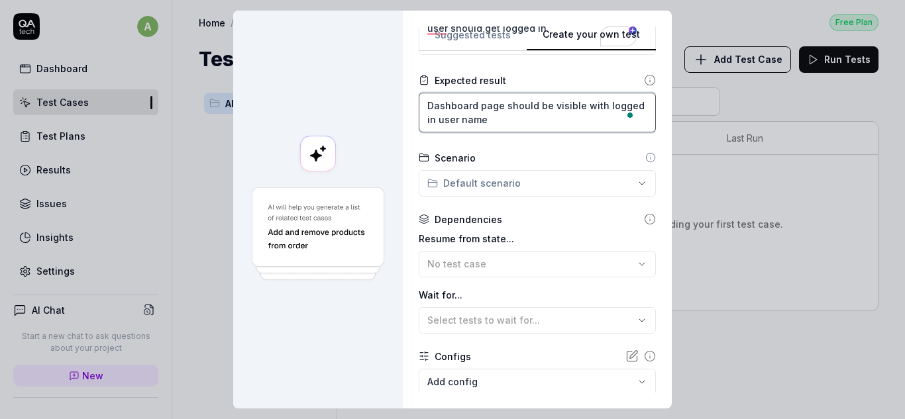
scroll to position [199, 0]
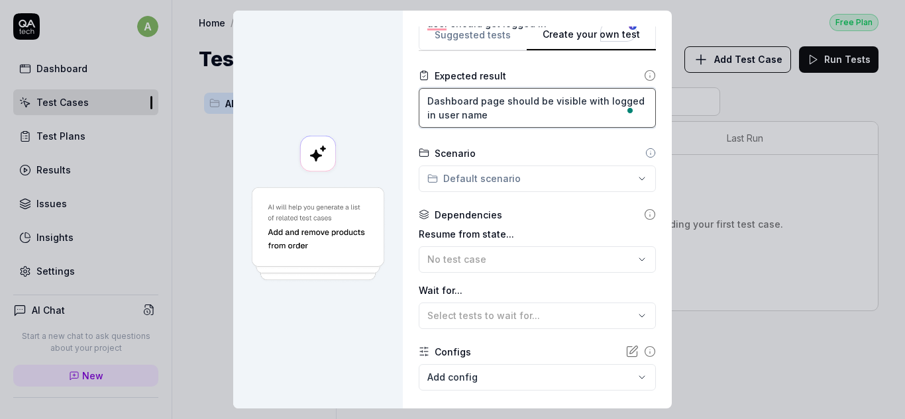
type textarea "Dashboard page should be visible with logged in user name"
click at [523, 169] on div "**********" at bounding box center [452, 209] width 905 height 419
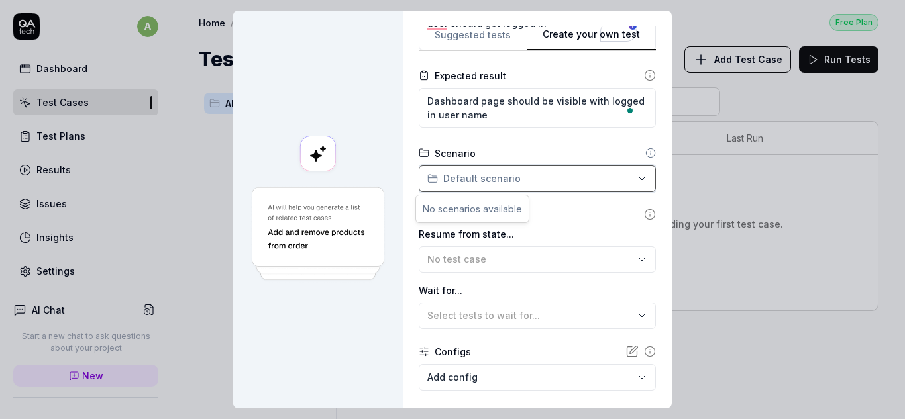
click at [523, 169] on div "**********" at bounding box center [452, 209] width 905 height 419
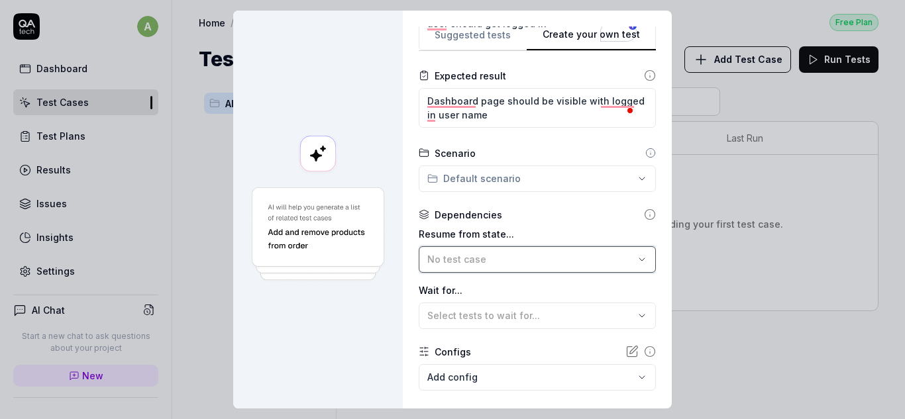
click at [518, 258] on div "No test case" at bounding box center [530, 259] width 207 height 14
click at [521, 258] on div "No test case" at bounding box center [530, 259] width 207 height 14
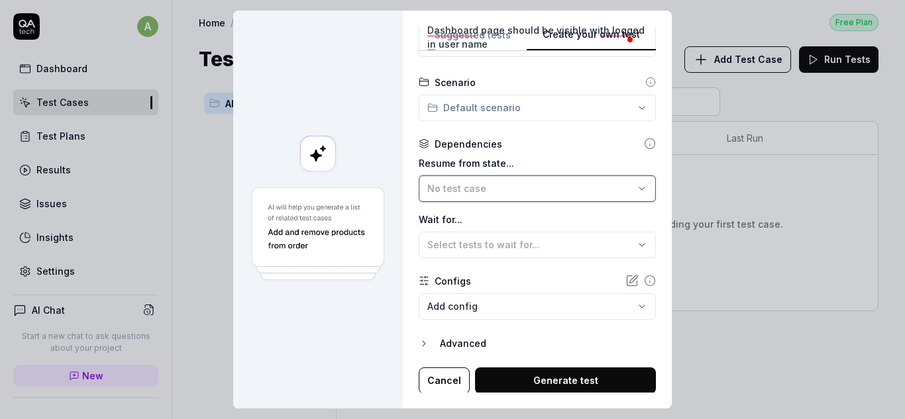
scroll to position [271, 0]
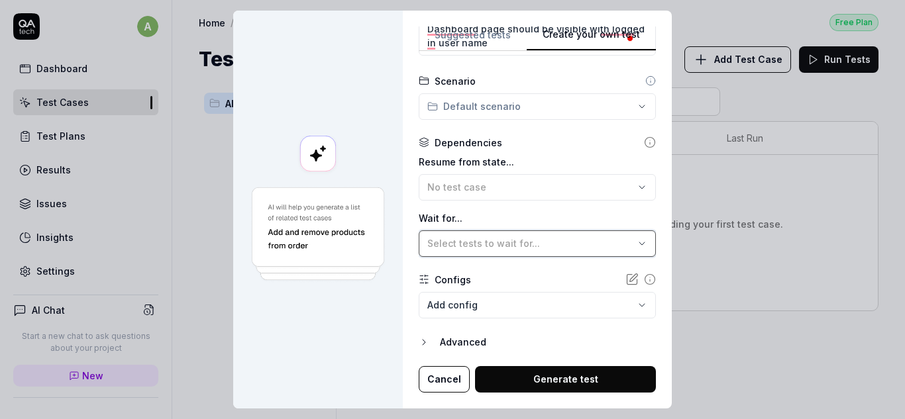
click at [524, 246] on span "Select tests to wait for..." at bounding box center [483, 243] width 113 height 11
click at [523, 244] on span "Select tests to wait for..." at bounding box center [483, 243] width 113 height 11
click at [466, 314] on body "a Dashboard Test Cases Test Plans Results Issues Insights Settings AI Chat Star…" at bounding box center [452, 209] width 905 height 419
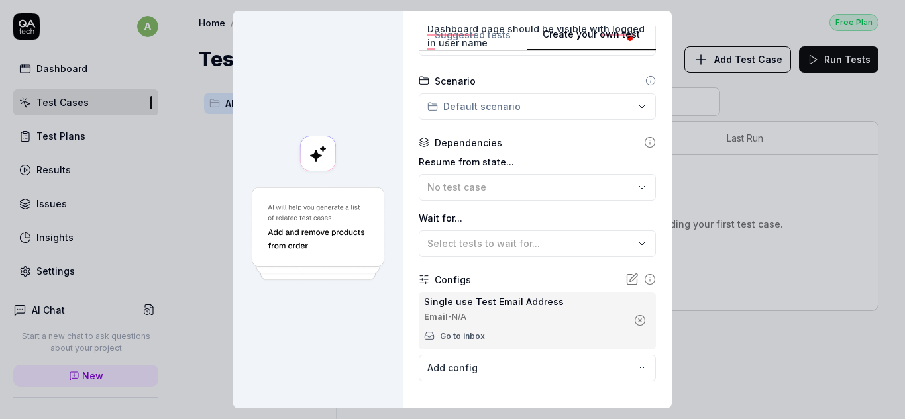
click at [478, 301] on div "Single use Test Email Address" at bounding box center [525, 302] width 203 height 14
click at [634, 319] on icon "button" at bounding box center [640, 321] width 12 height 12
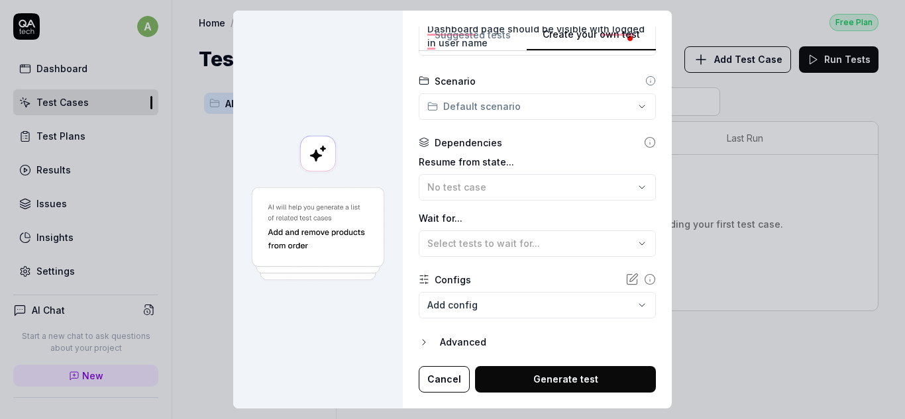
click at [507, 376] on button "Generate test" at bounding box center [565, 379] width 181 height 26
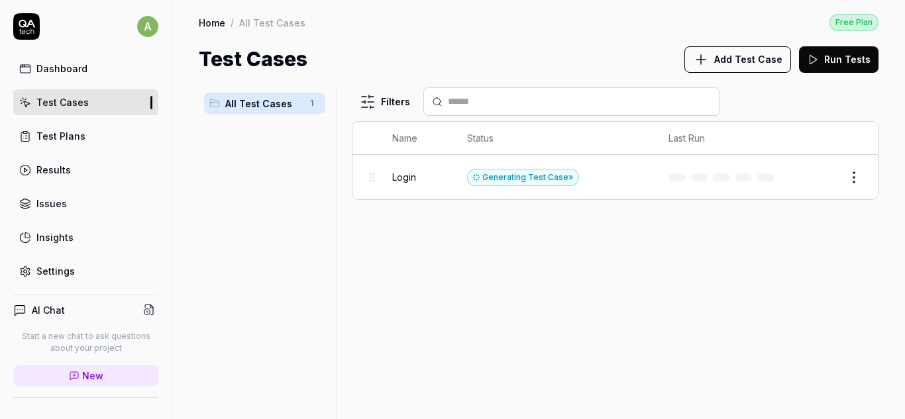
click at [828, 178] on button "Edit" at bounding box center [822, 177] width 32 height 21
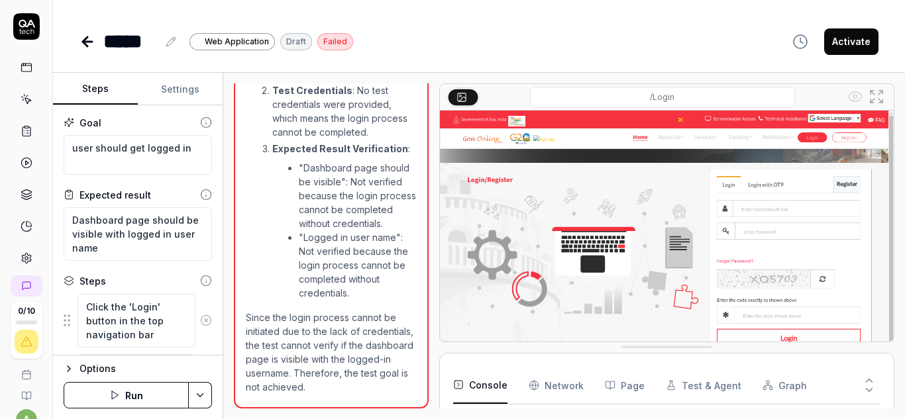
scroll to position [438, 0]
click at [190, 148] on textarea "user should get logged in" at bounding box center [138, 155] width 148 height 40
type textarea "*"
type textarea "user should get logged in e"
type textarea "*"
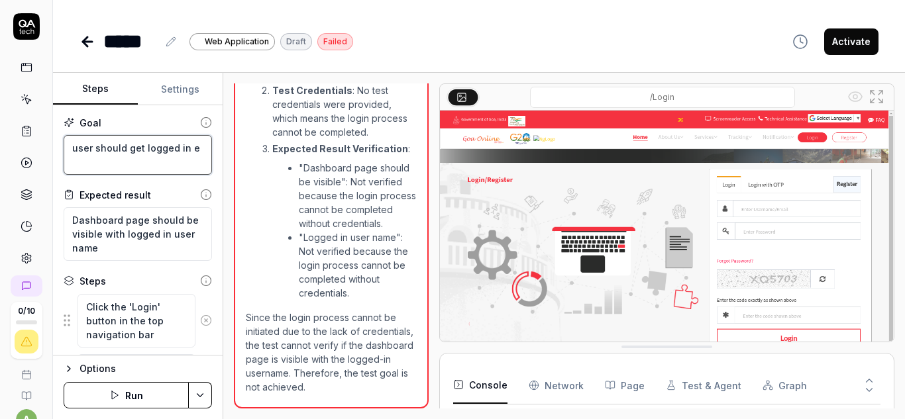
type textarea "user should get logged in en"
type textarea "*"
type textarea "user should get logged in ent"
type textarea "*"
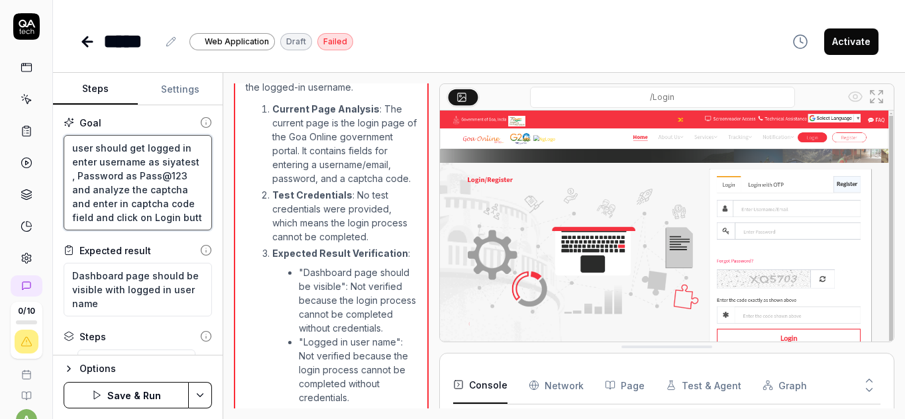
scroll to position [8, 0]
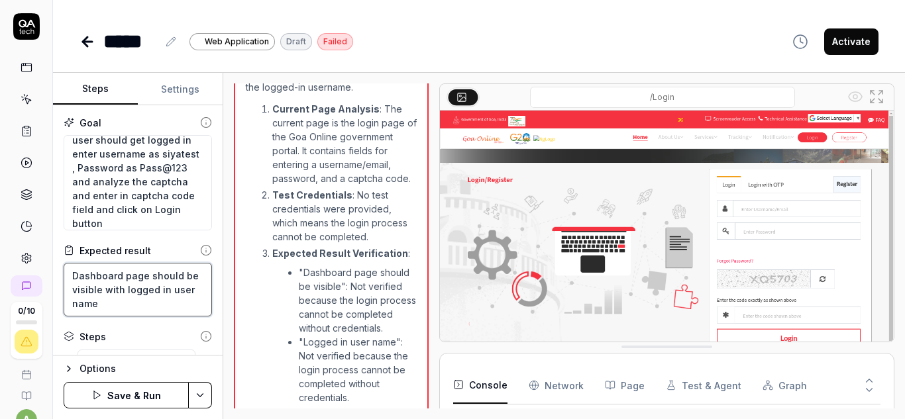
click at [110, 303] on textarea "Dashboard page should be visible with logged in user name" at bounding box center [138, 290] width 148 height 54
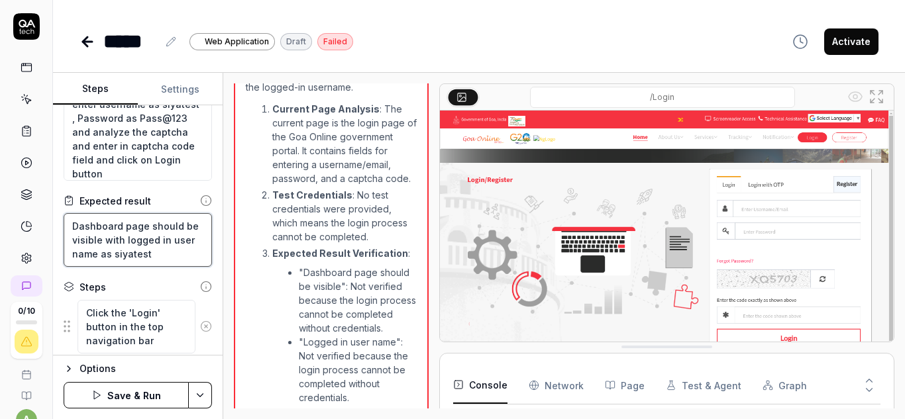
scroll to position [132, 0]
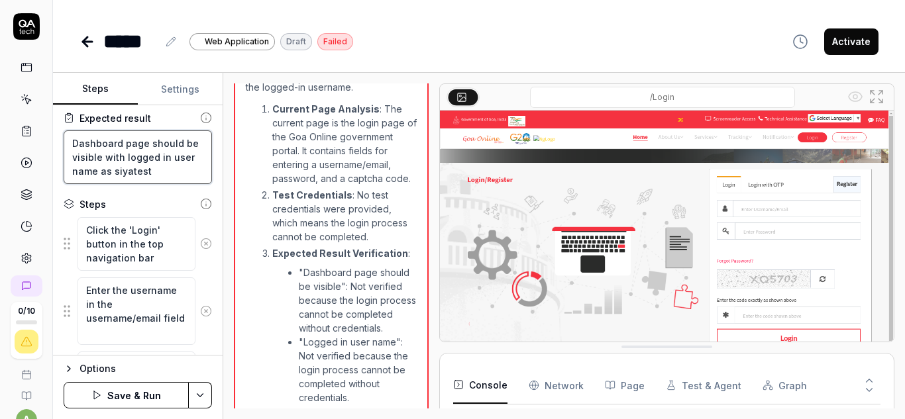
click at [109, 172] on textarea "Dashboard page should be visible with logged in user name as siyatest" at bounding box center [138, 157] width 148 height 54
click at [113, 170] on textarea "Dashboard page should be visible with logged in user name as siyatest" at bounding box center [138, 157] width 148 height 54
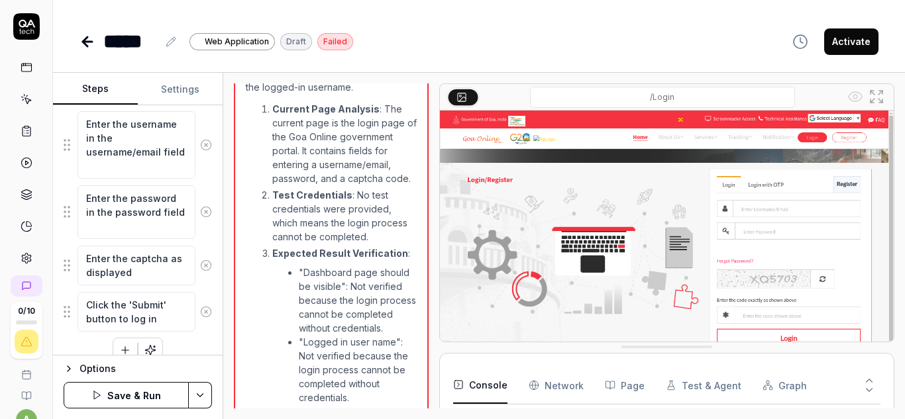
scroll to position [317, 0]
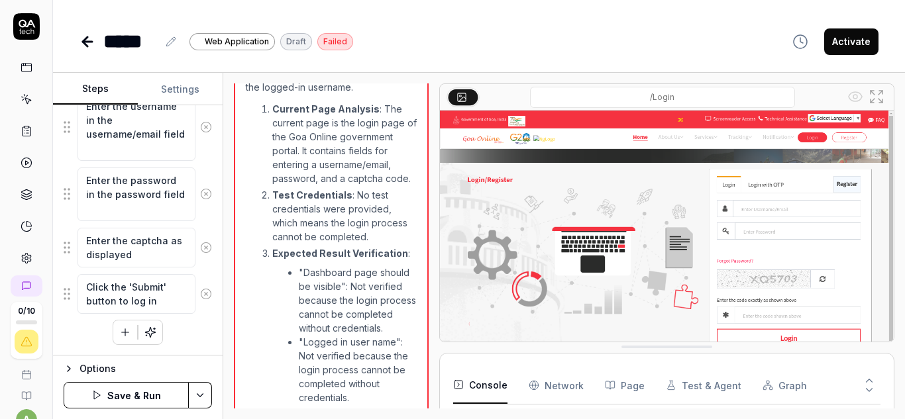
click at [83, 370] on div "Options" at bounding box center [145, 369] width 132 height 16
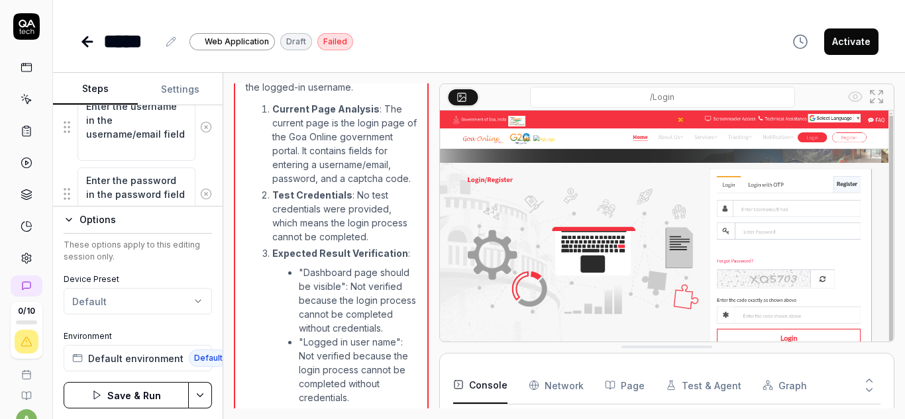
click at [69, 221] on icon "button" at bounding box center [68, 220] width 5 height 3
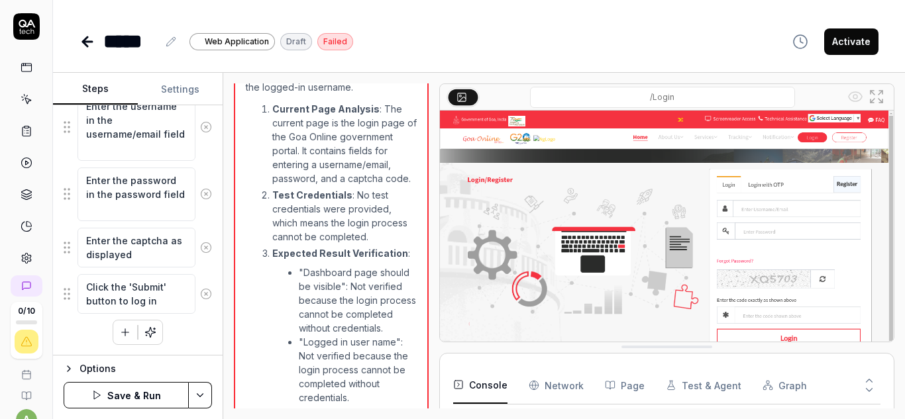
click at [125, 391] on button "Save & Run" at bounding box center [126, 395] width 125 height 26
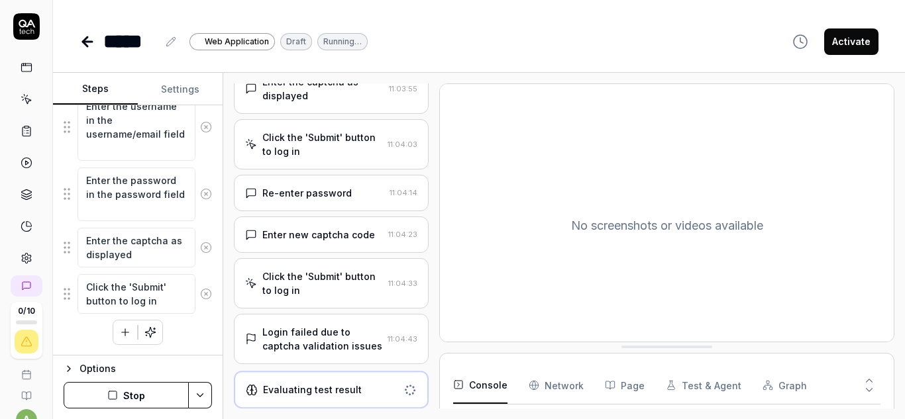
scroll to position [273, 0]
click at [307, 274] on div "Click the 'Submit' button to log in" at bounding box center [322, 285] width 121 height 28
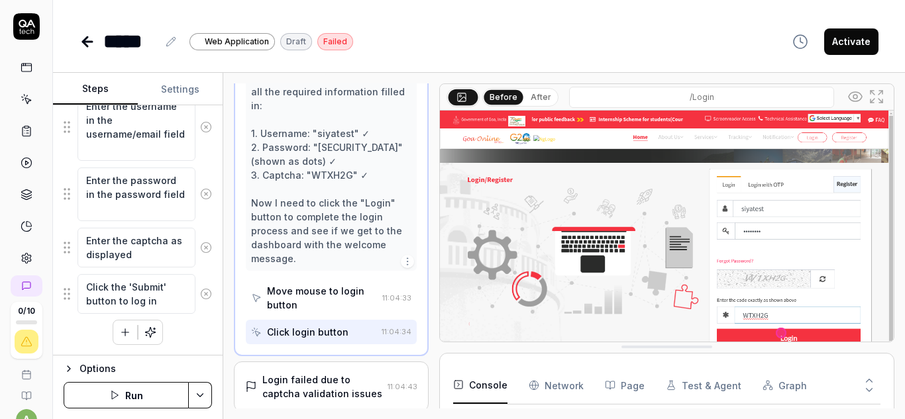
scroll to position [588, 0]
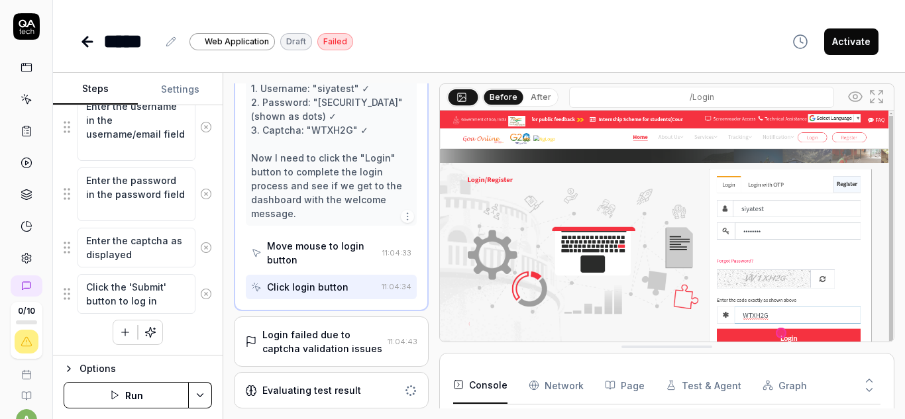
click at [778, 335] on img at bounding box center [667, 253] width 454 height 284
click at [338, 334] on div "Login failed due to captcha validation issues" at bounding box center [322, 342] width 120 height 28
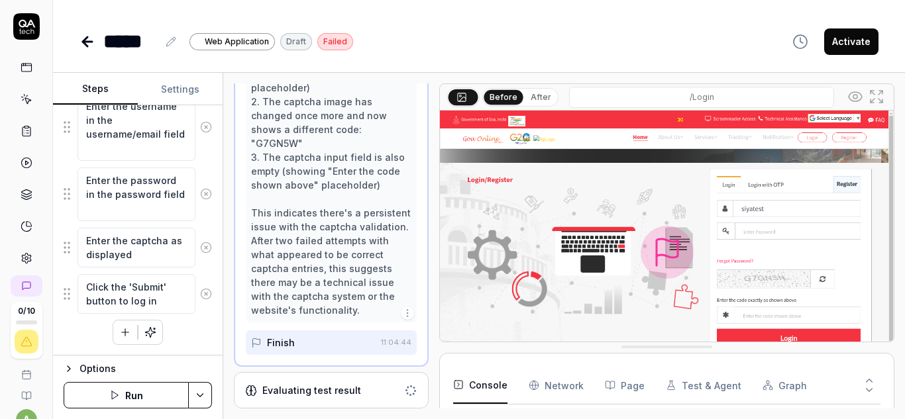
scroll to position [727, 0]
click at [340, 343] on div "Finish" at bounding box center [313, 343] width 125 height 25
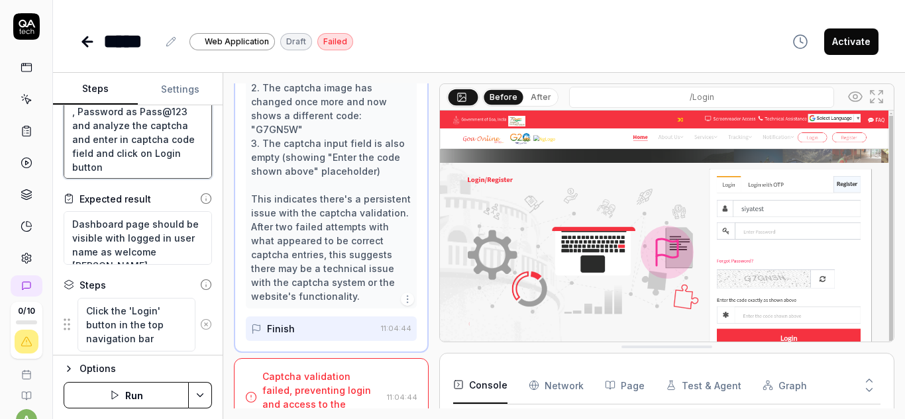
scroll to position [14, 0]
drag, startPoint x: 189, startPoint y: 256, endPoint x: 113, endPoint y: 252, distance: 76.9
click at [113, 252] on textarea "Dashboard page should be visible with logged in user name as welcome siyatest" at bounding box center [138, 238] width 148 height 54
paste textarea "Welcome STARTUP TEST,"
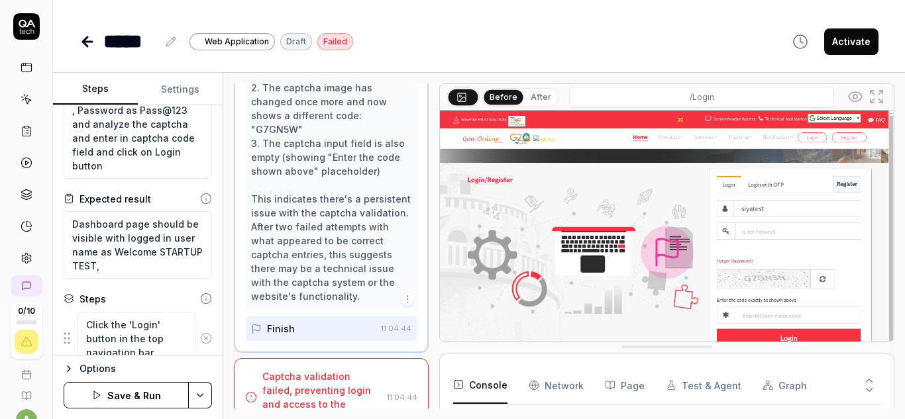
click at [153, 295] on div "Steps" at bounding box center [138, 299] width 148 height 14
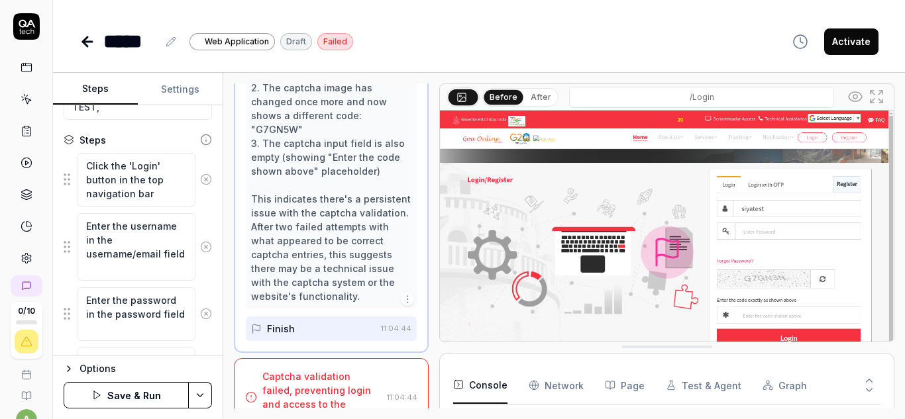
scroll to position [0, 0]
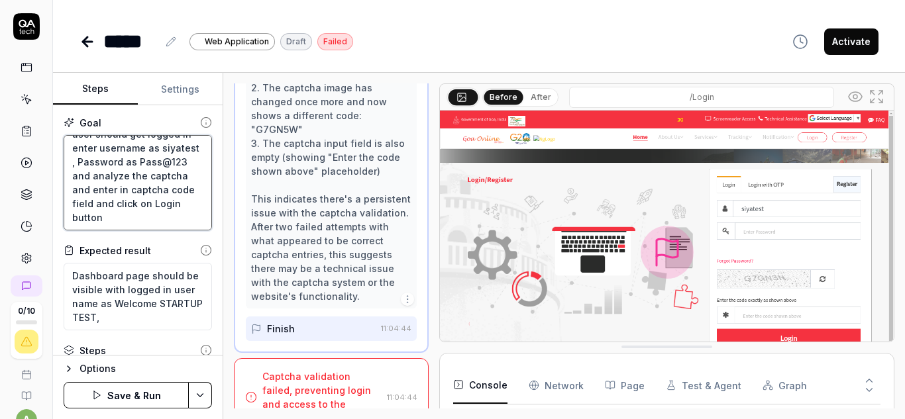
drag, startPoint x: 179, startPoint y: 228, endPoint x: 179, endPoint y: 237, distance: 9.3
click at [179, 237] on div "Goal user should get logged in enter username as siyatest , Password as Pass@12…" at bounding box center [138, 230] width 170 height 250
click at [160, 203] on textarea "user should get logged in enter username as siyatest , Password as Pass@123 and…" at bounding box center [138, 182] width 148 height 95
click at [156, 204] on textarea "user should get logged in enter username as siyatest , Password as Pass@123 and…" at bounding box center [138, 182] width 148 height 95
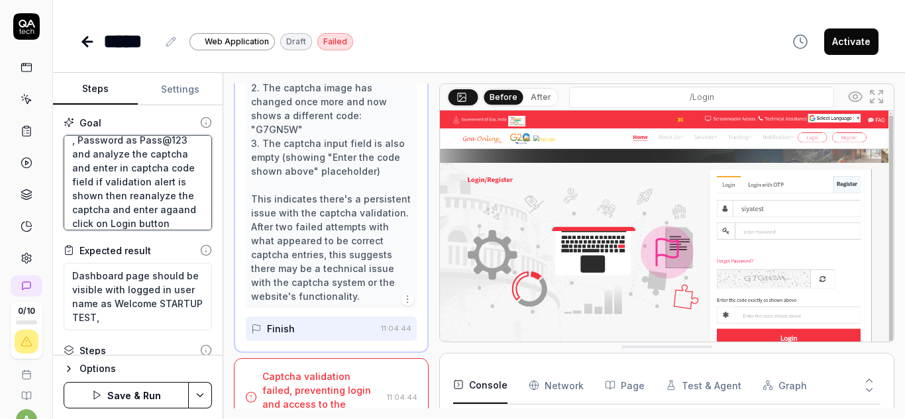
scroll to position [50, 0]
drag, startPoint x: 157, startPoint y: 168, endPoint x: 183, endPoint y: 211, distance: 50.6
click at [183, 211] on textarea "user should get logged in enter username as siyatest , Password as Pass@123 and…" at bounding box center [138, 182] width 148 height 95
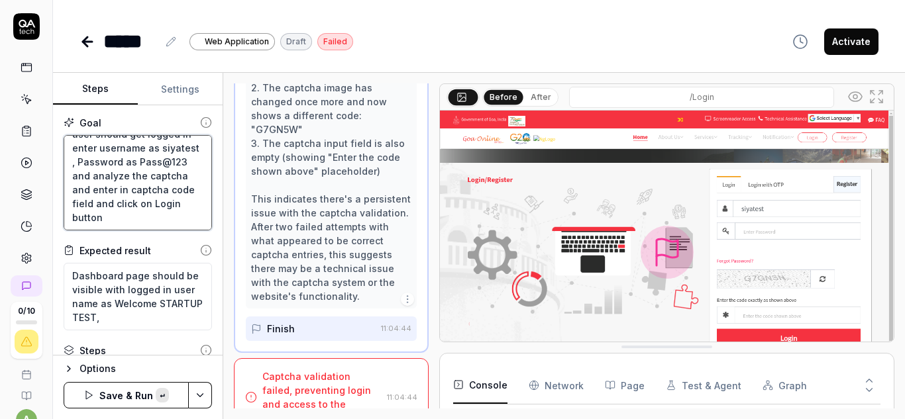
scroll to position [14, 0]
click at [174, 221] on textarea "user should get logged in enter username as siyatest , Password as Pass@123 and…" at bounding box center [138, 182] width 148 height 95
paste textarea "if validation alert is shown then reanalyze the captcha and enter again"
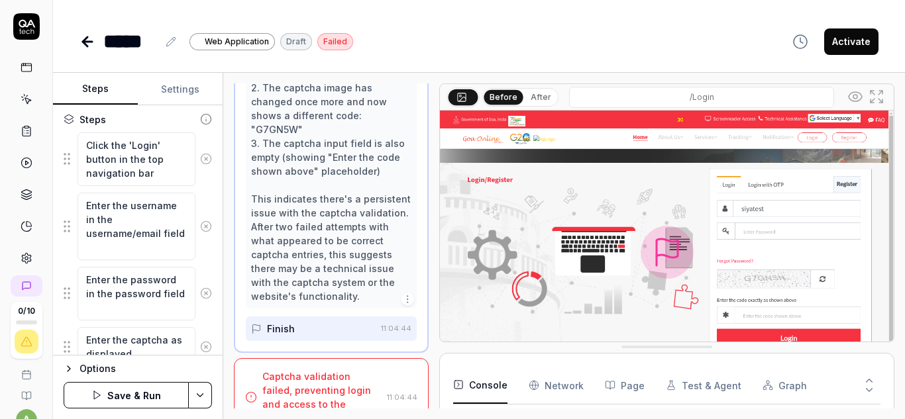
scroll to position [331, 0]
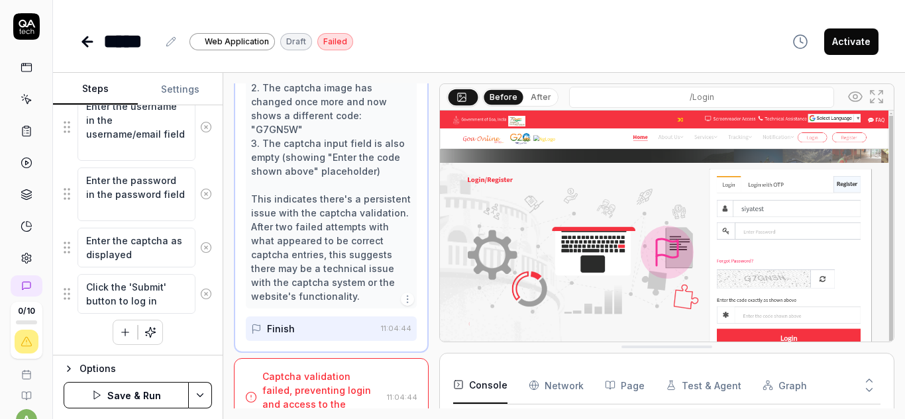
click at [153, 405] on button "Save & Run" at bounding box center [126, 395] width 125 height 26
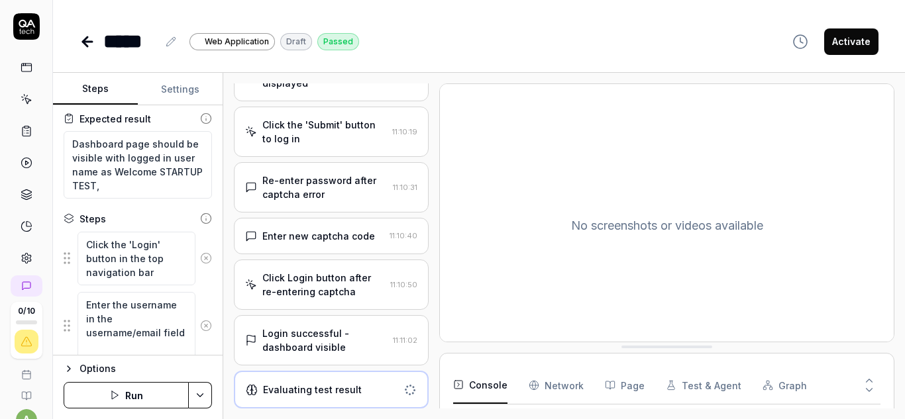
click at [340, 347] on div "Login successful - dashboard visible" at bounding box center [324, 341] width 125 height 28
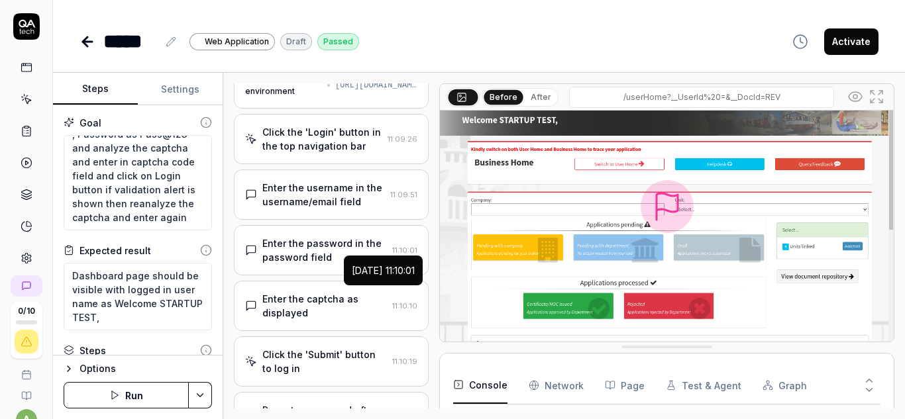
scroll to position [66, 0]
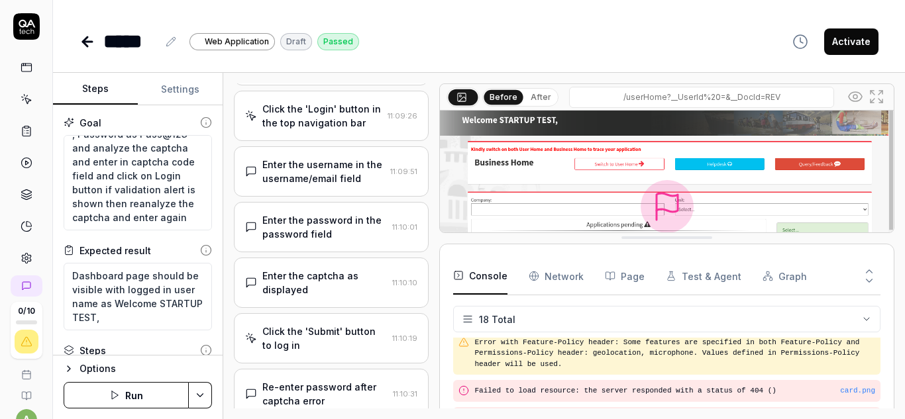
drag, startPoint x: 684, startPoint y: 348, endPoint x: 688, endPoint y: 239, distance: 109.4
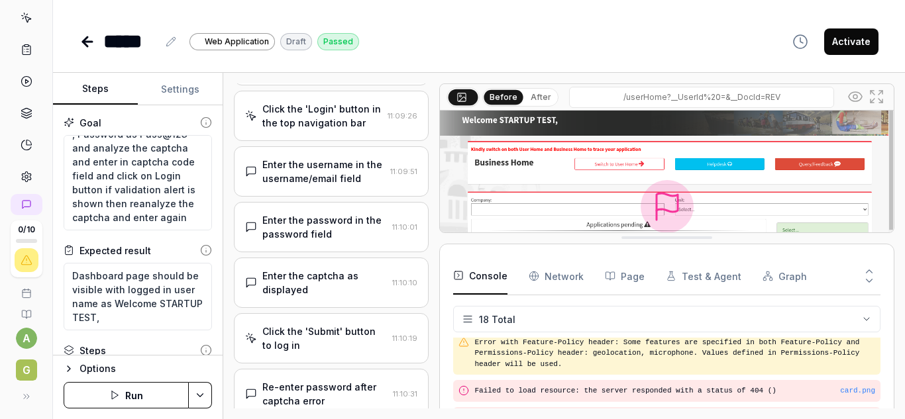
scroll to position [85, 0]
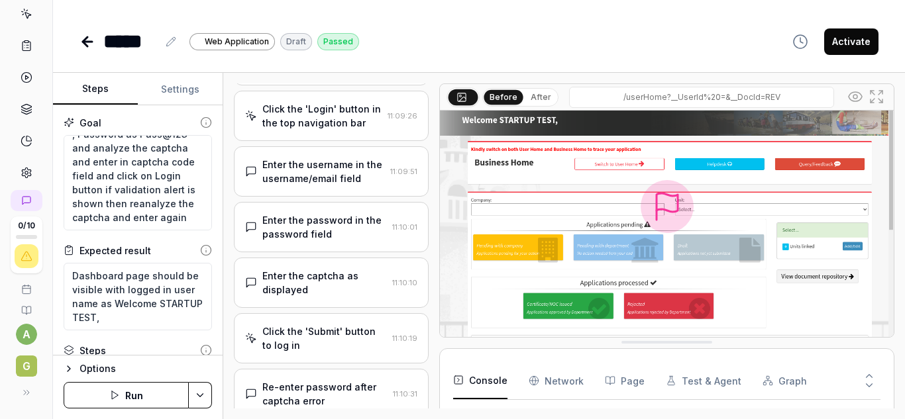
drag, startPoint x: 698, startPoint y: 238, endPoint x: 705, endPoint y: 343, distance: 104.9
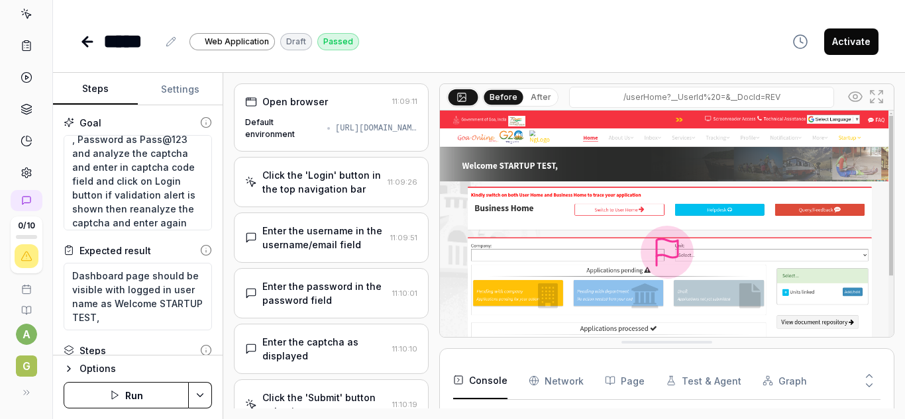
scroll to position [56, 0]
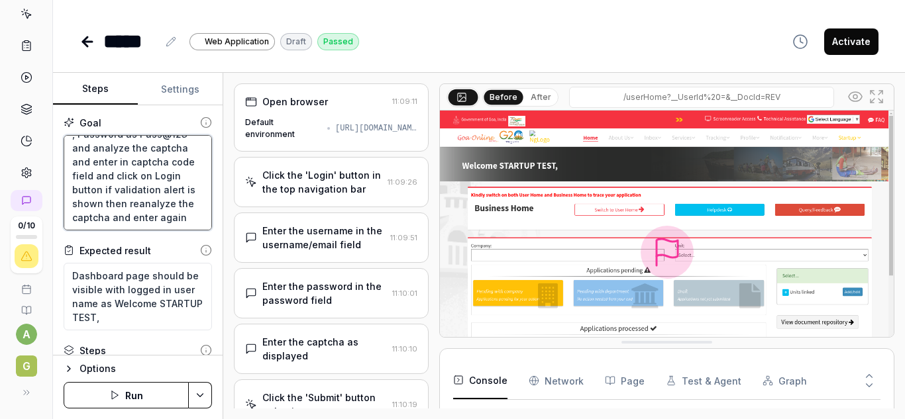
click at [182, 217] on textarea "user should get logged in enter username as siyatest , Password as Pass@123 and…" at bounding box center [138, 182] width 148 height 95
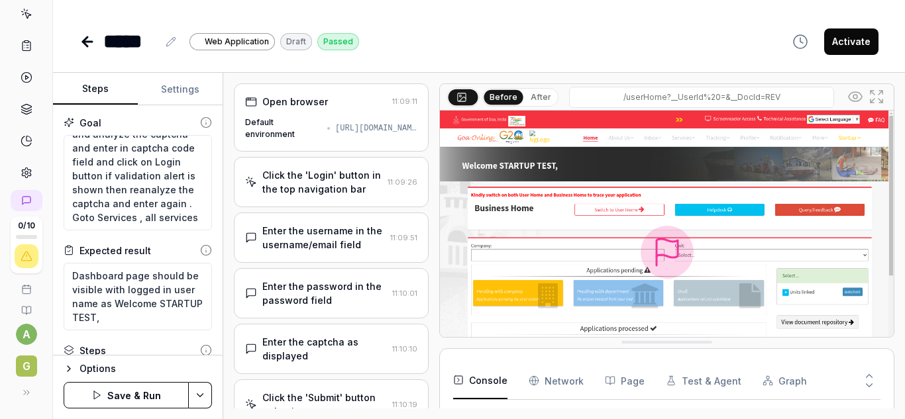
click at [180, 87] on button "Settings" at bounding box center [180, 90] width 85 height 32
click at [105, 94] on button "Steps" at bounding box center [95, 90] width 85 height 32
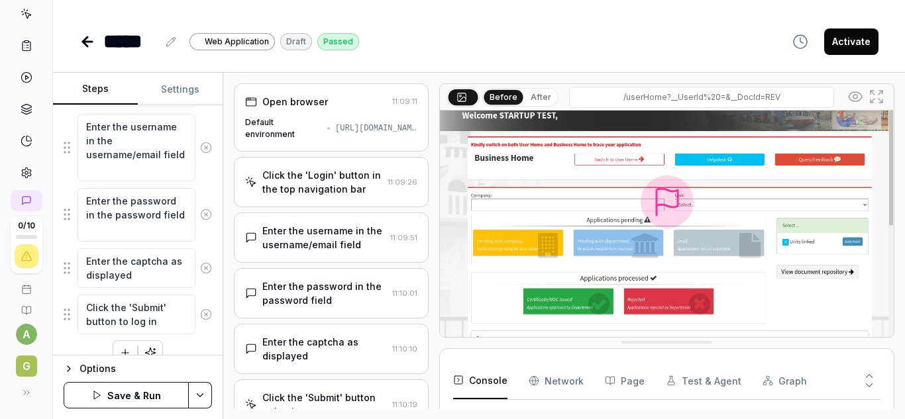
scroll to position [331, 0]
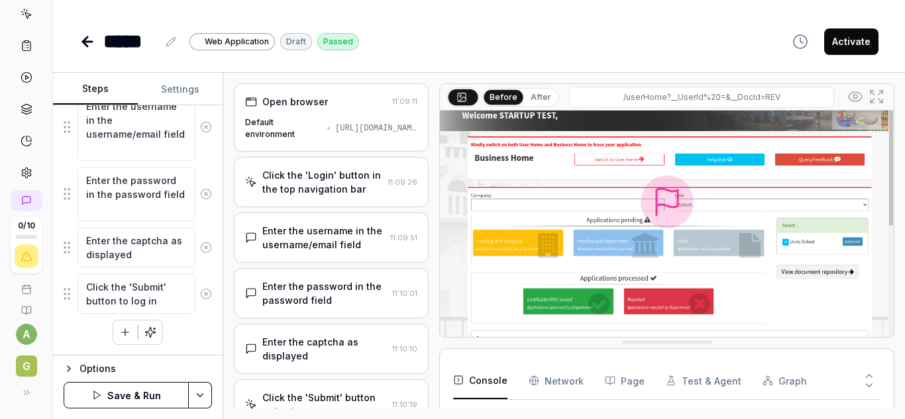
click at [20, 330] on html "0 / 10 a G ***** Web Application Draft Passed Activate Steps Settings Goal user…" at bounding box center [452, 209] width 905 height 419
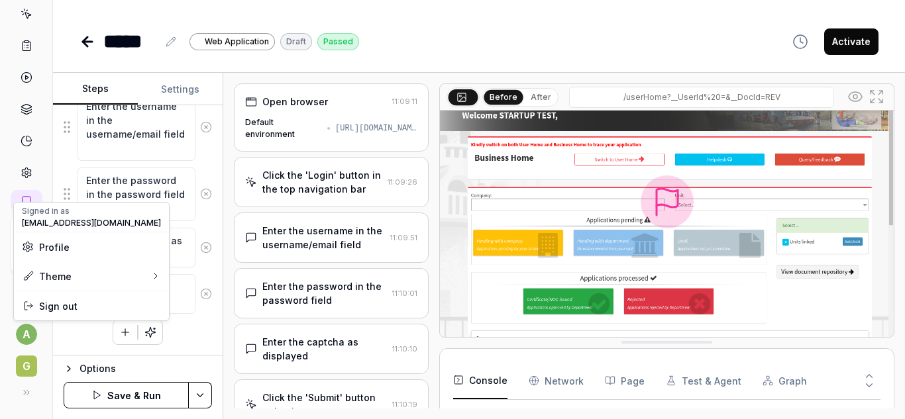
click at [22, 366] on html "0 / 10 a G ***** Web Application Draft Passed Activate Steps Settings Goal user…" at bounding box center [452, 209] width 905 height 419
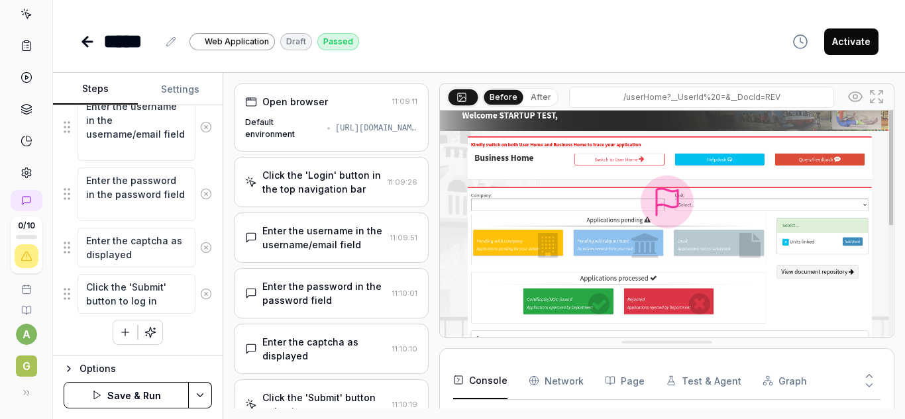
click at [22, 366] on span "G" at bounding box center [26, 366] width 21 height 21
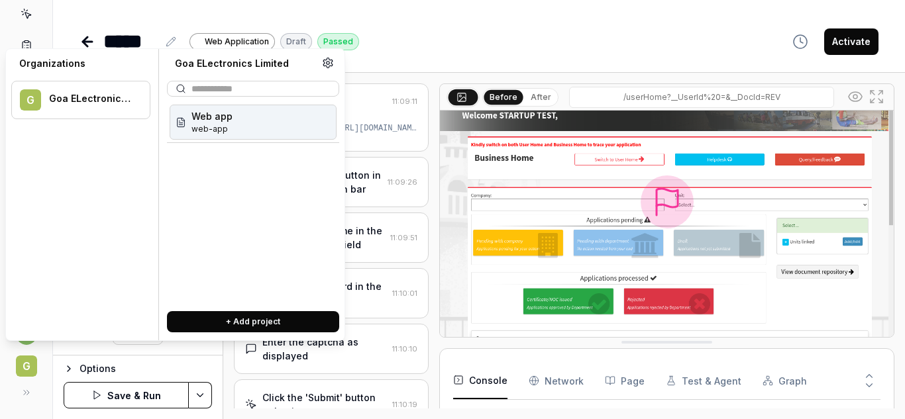
click at [19, 366] on span "G" at bounding box center [26, 366] width 21 height 21
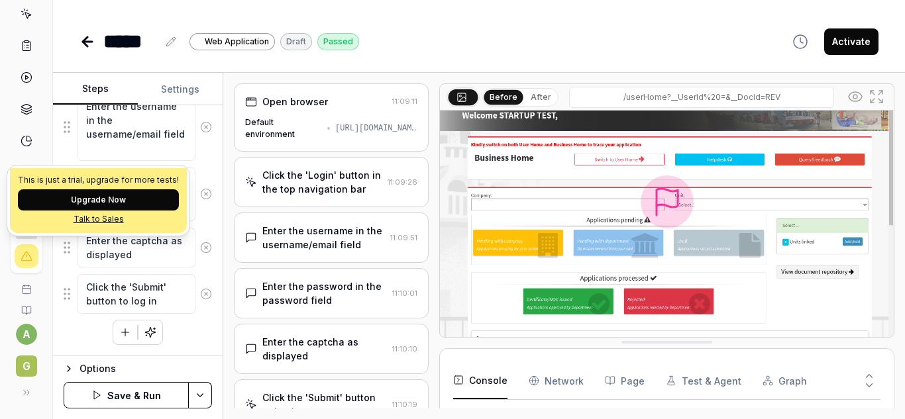
click at [24, 258] on icon at bounding box center [27, 256] width 12 height 12
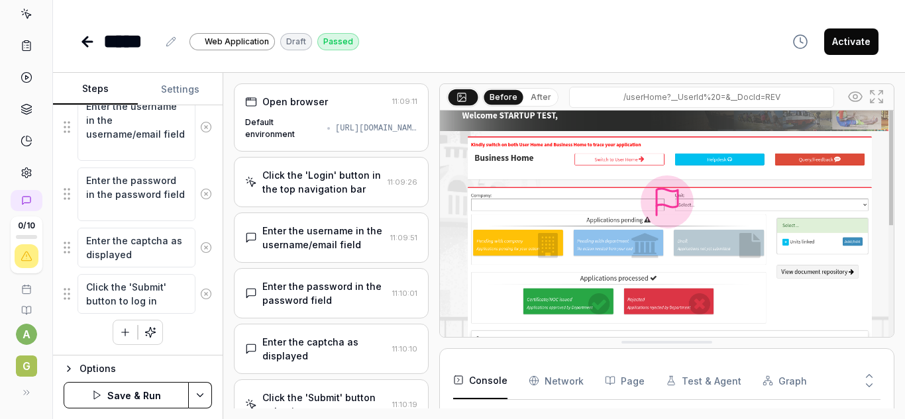
click at [144, 331] on icon "button" at bounding box center [150, 333] width 12 height 12
click at [147, 338] on icon "button" at bounding box center [150, 333] width 12 height 12
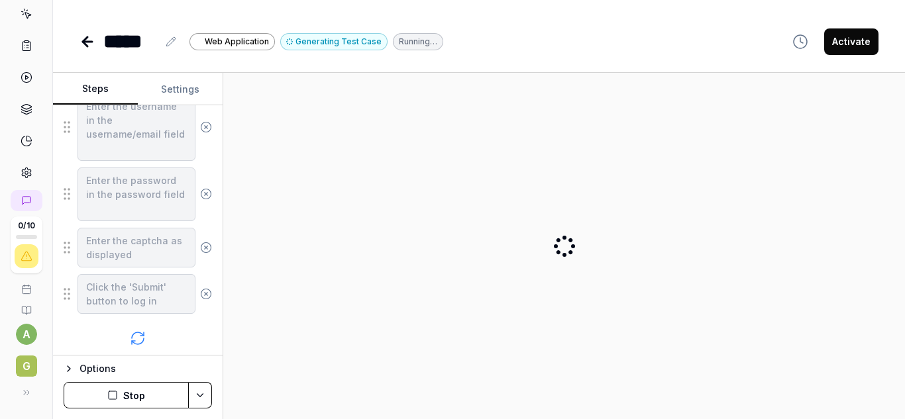
scroll to position [406, 0]
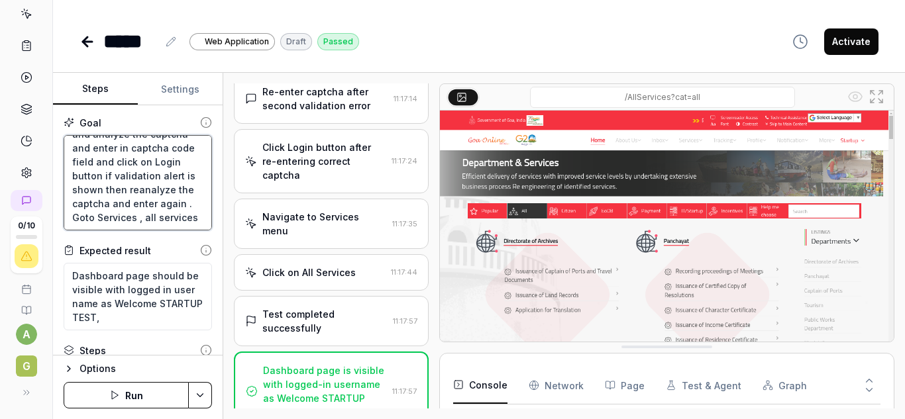
click at [124, 219] on textarea "user should get logged in enter username as siyatest , Password as Pass@123 and…" at bounding box center [138, 182] width 148 height 95
paste textarea "Registration of Trade Establishment License"
